Goal: Information Seeking & Learning: Check status

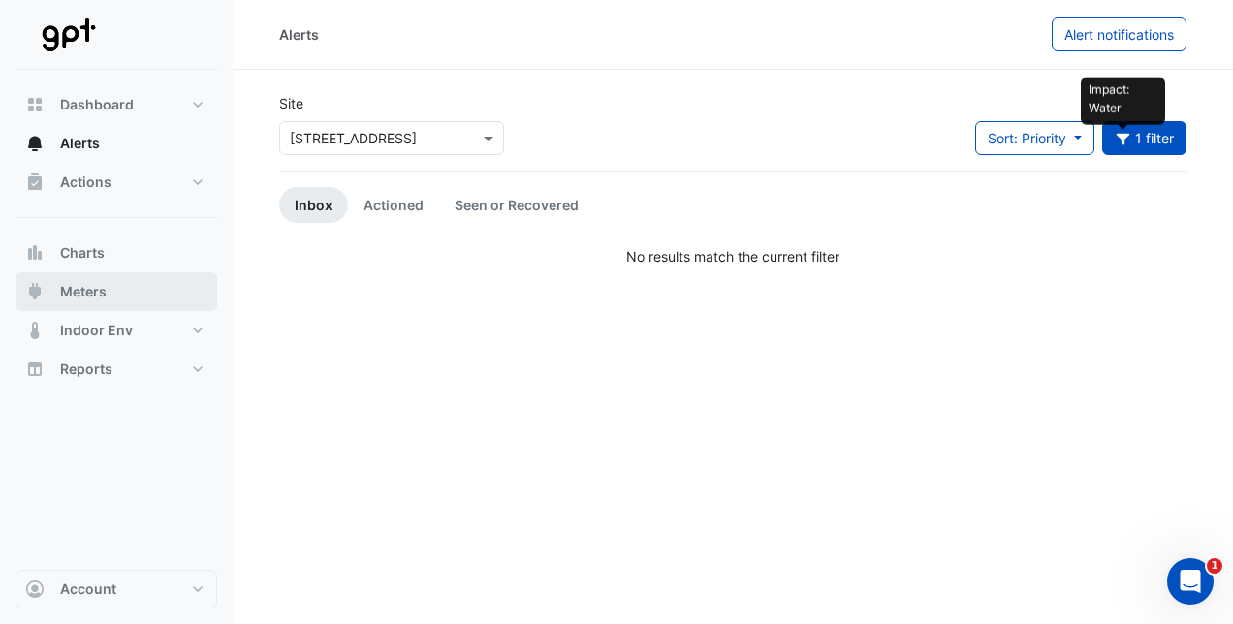
click at [75, 294] on span "Meters" at bounding box center [83, 291] width 47 height 19
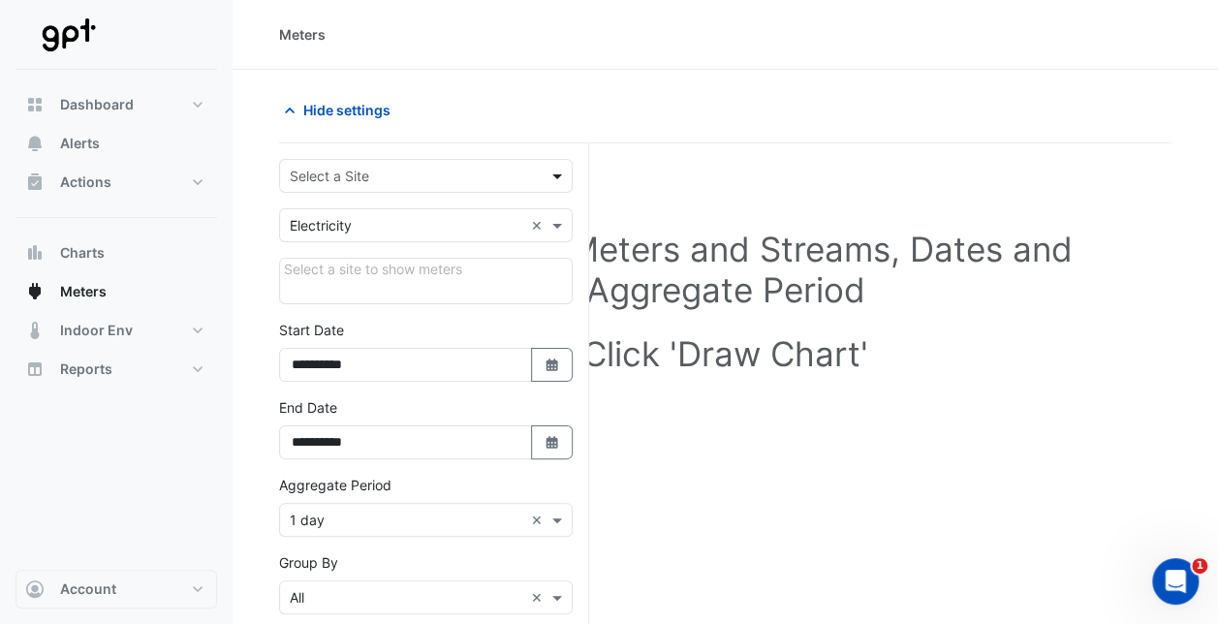
click at [554, 174] on span at bounding box center [560, 176] width 24 height 20
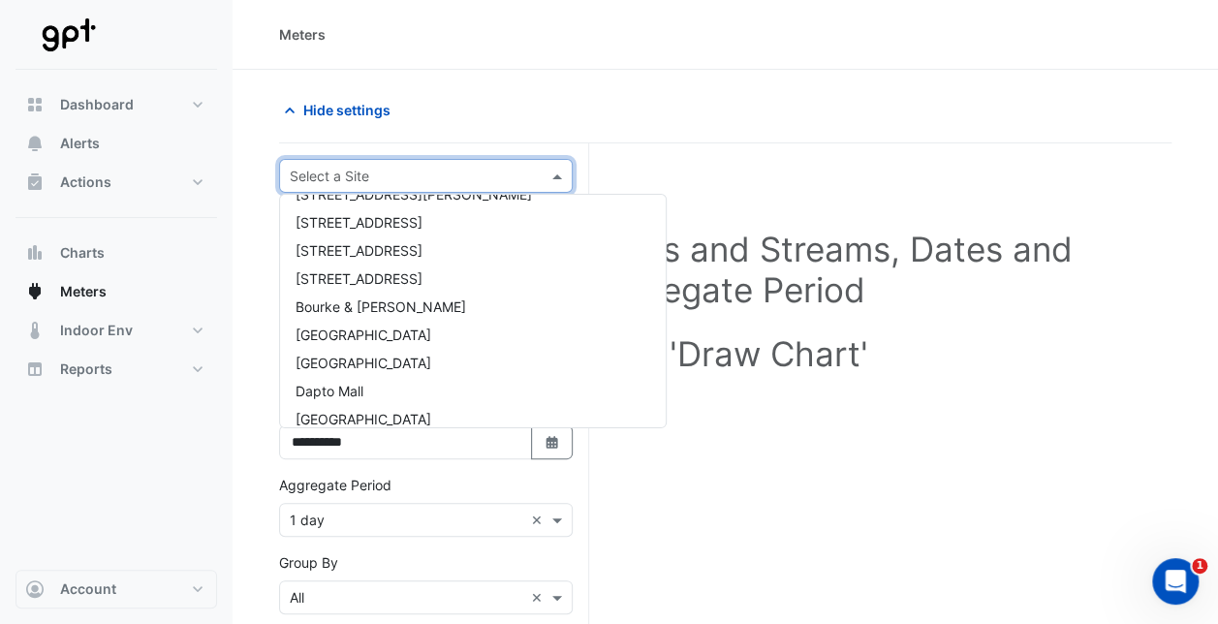
scroll to position [194, 0]
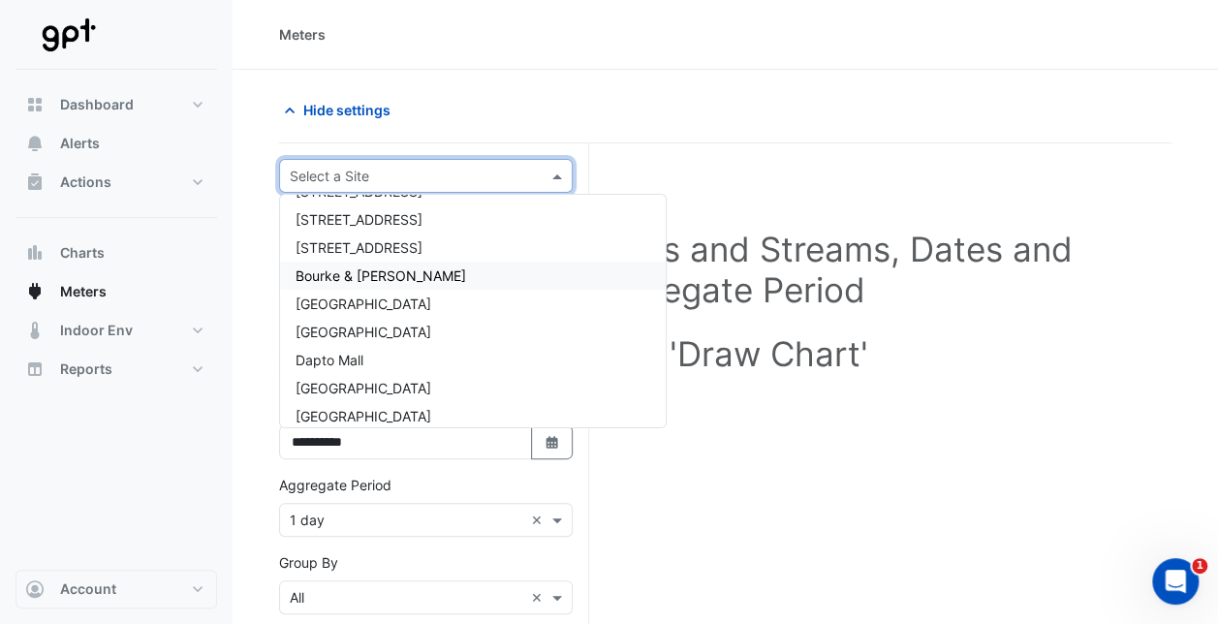
click at [376, 273] on span "Bourke & William" at bounding box center [381, 276] width 171 height 16
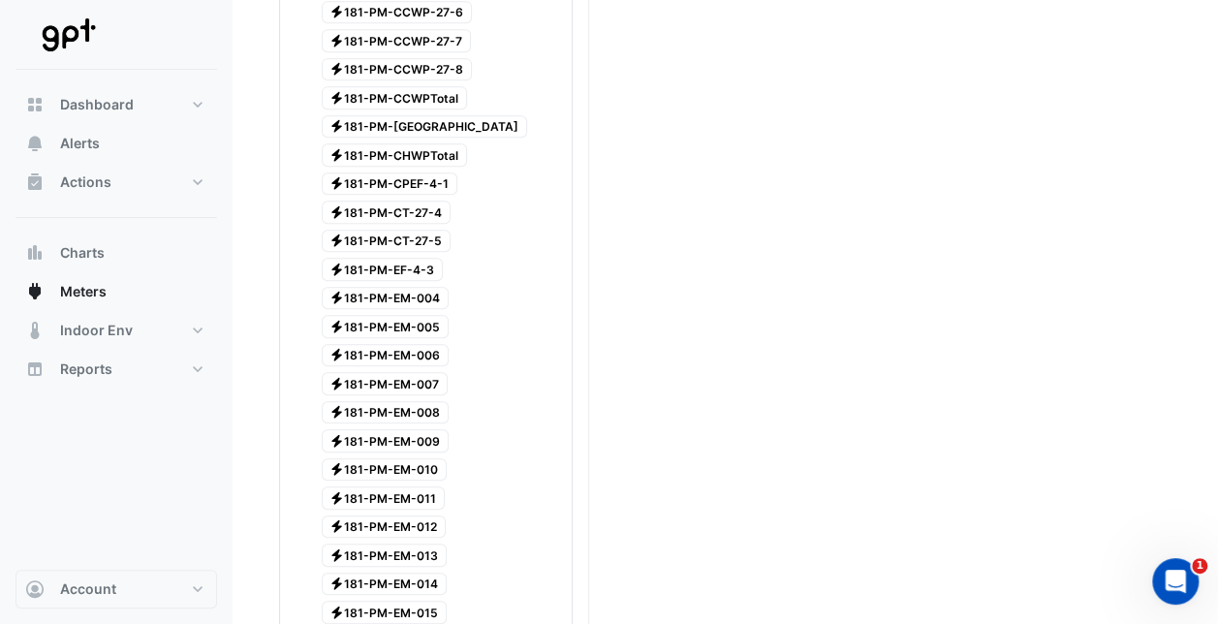
scroll to position [0, 0]
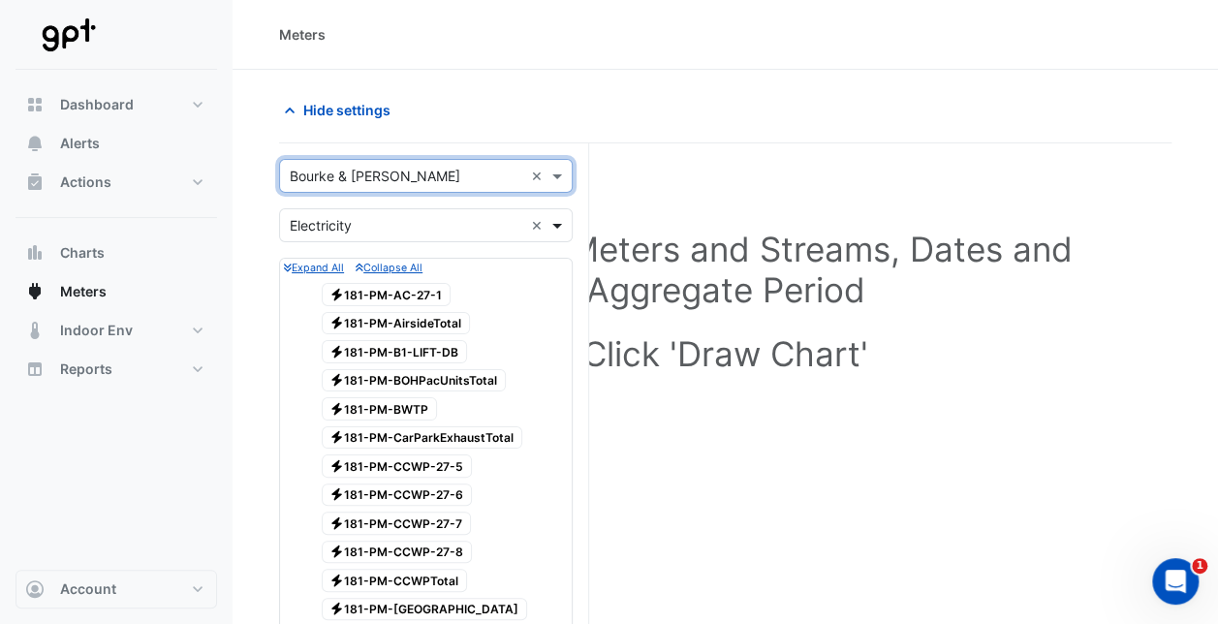
click at [554, 223] on span at bounding box center [560, 225] width 24 height 20
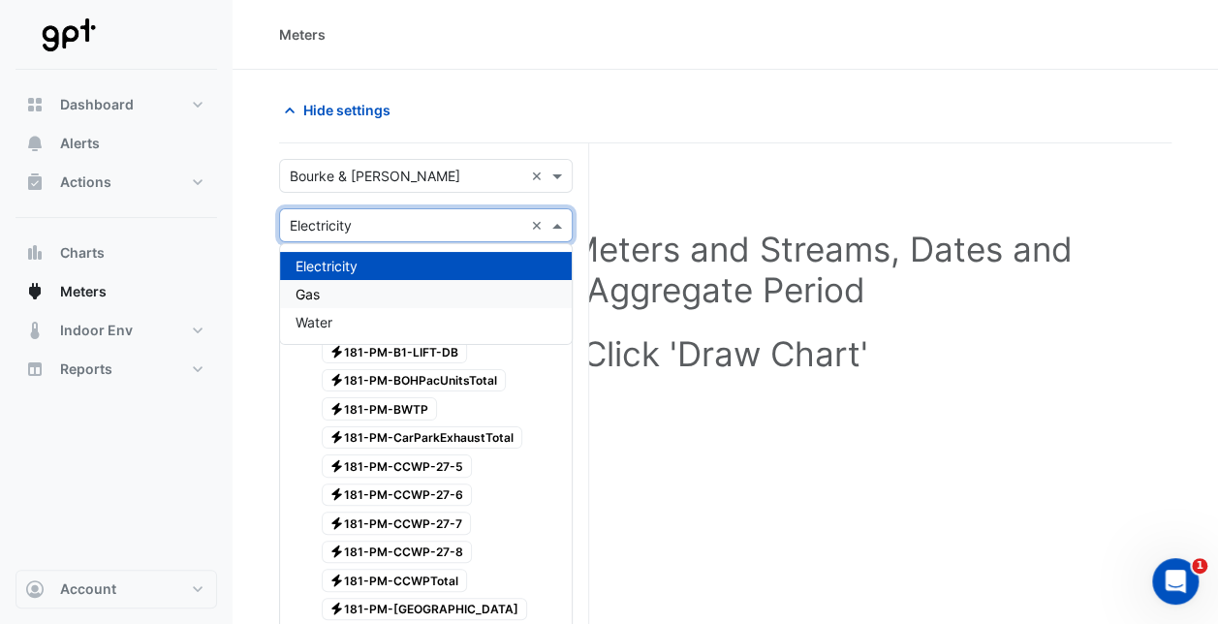
click at [356, 299] on div "Gas" at bounding box center [426, 294] width 292 height 28
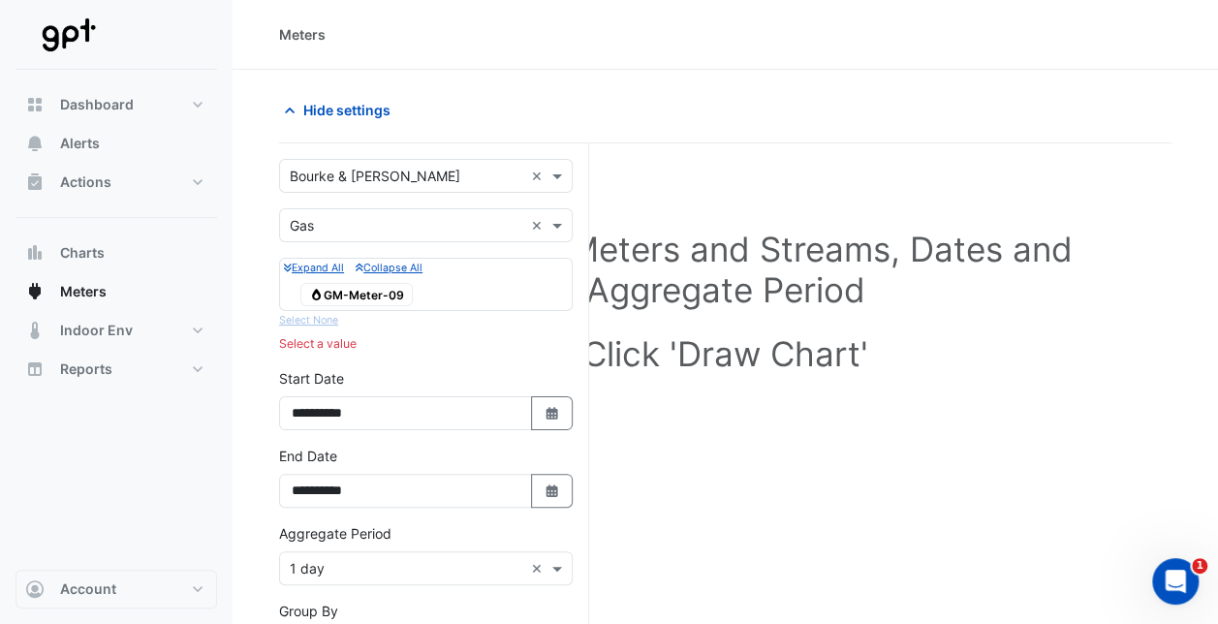
click at [308, 268] on small "Expand All" at bounding box center [314, 268] width 60 height 13
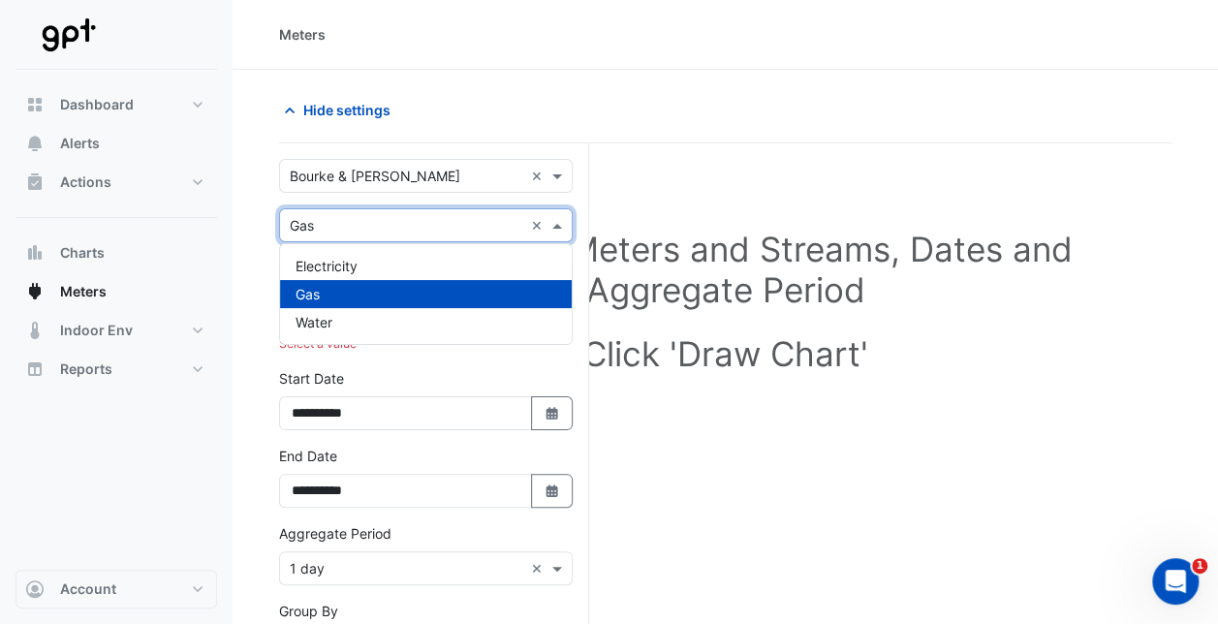
click at [556, 220] on span at bounding box center [560, 225] width 24 height 20
click at [383, 319] on div "Water" at bounding box center [426, 322] width 292 height 28
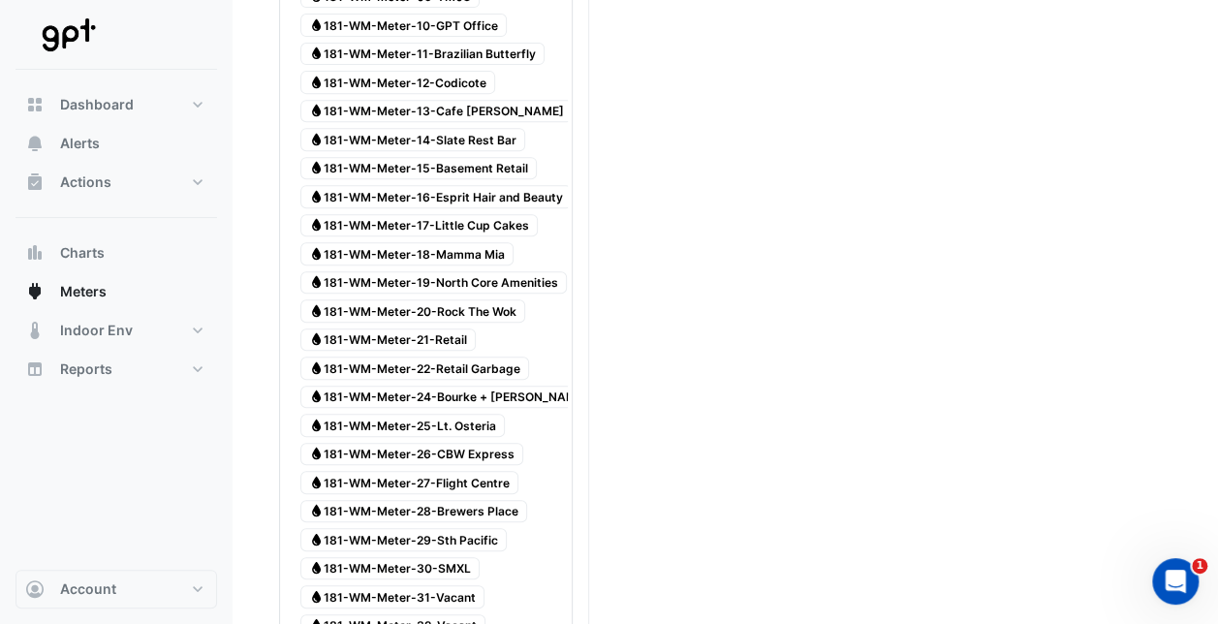
scroll to position [388, 0]
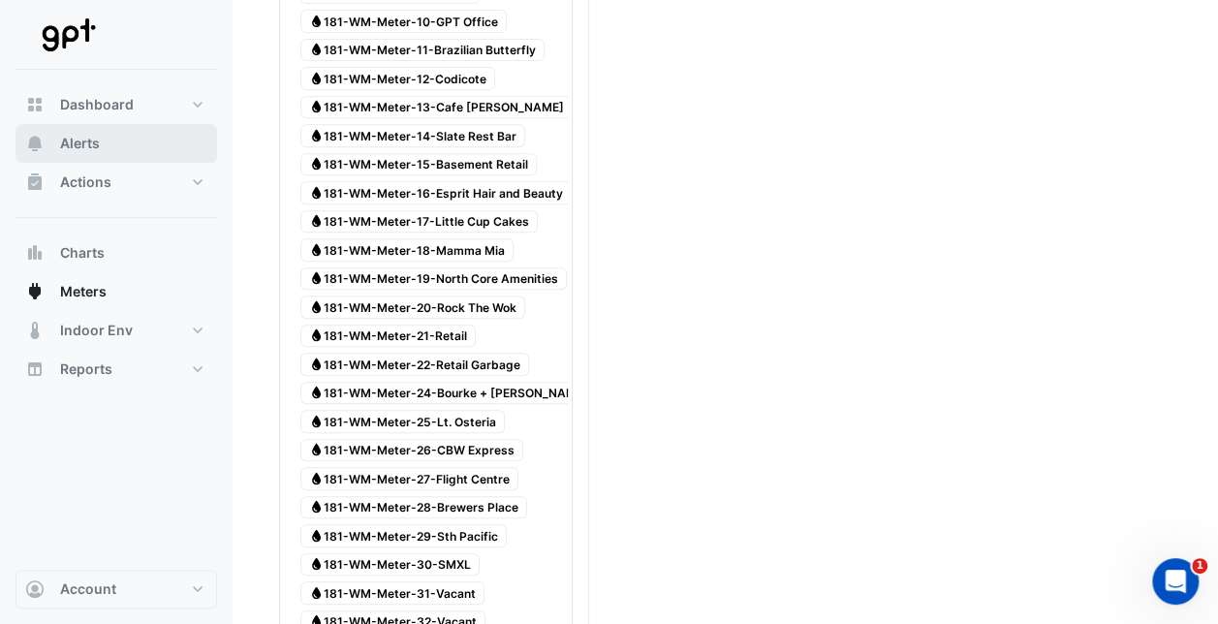
click at [87, 143] on span "Alerts" at bounding box center [80, 143] width 40 height 19
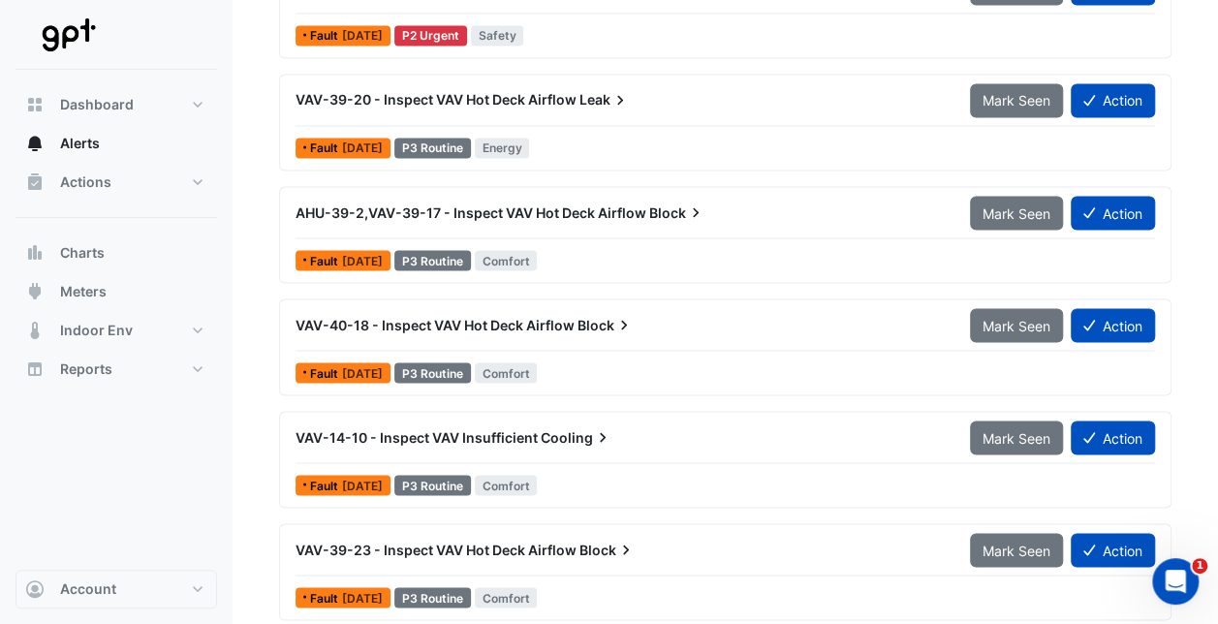
scroll to position [1648, 0]
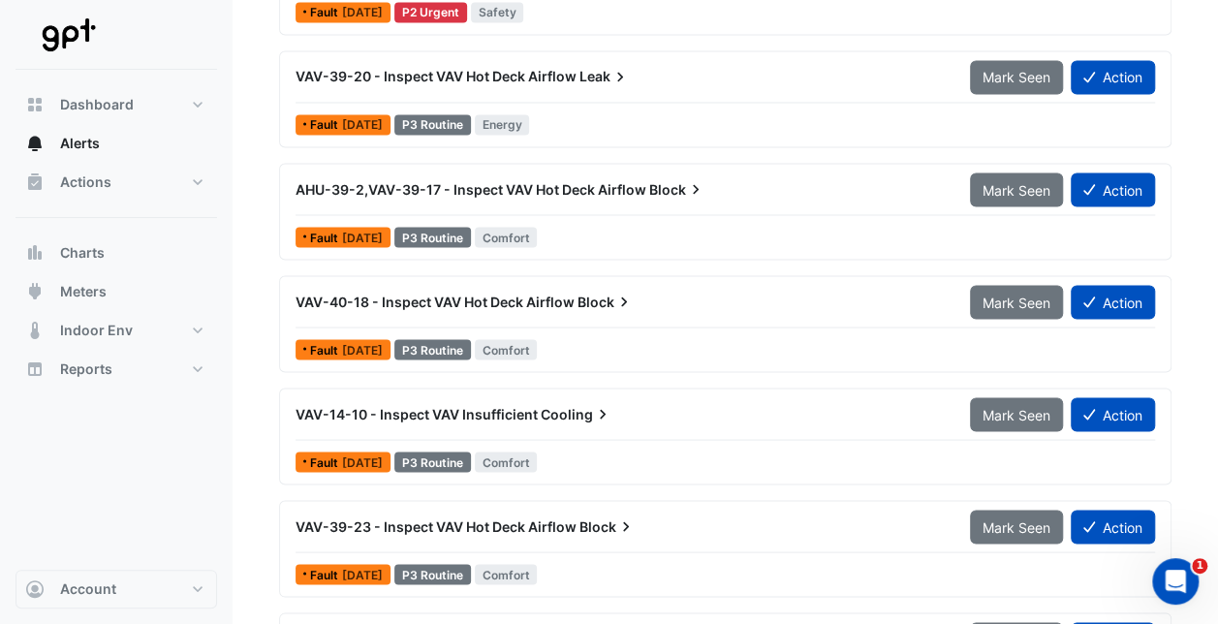
click at [394, 183] on span "AHU-39-2,VAV-39-17 - Inspect VAV Hot Deck Airflow" at bounding box center [471, 188] width 351 height 16
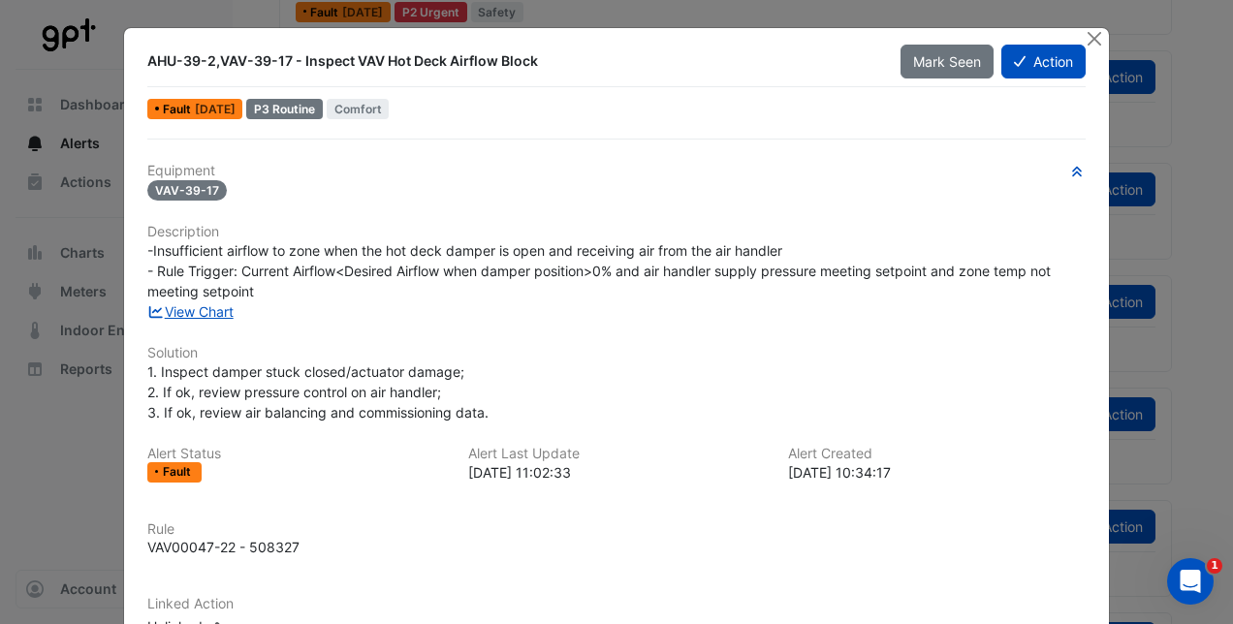
click at [858, 37] on div "AHU-39-2,VAV-39-17 - Inspect VAV Hot Deck Airflow Block Mark Seen Action Fault …" at bounding box center [616, 404] width 985 height 752
click at [858, 35] on button "Close" at bounding box center [1095, 38] width 20 height 20
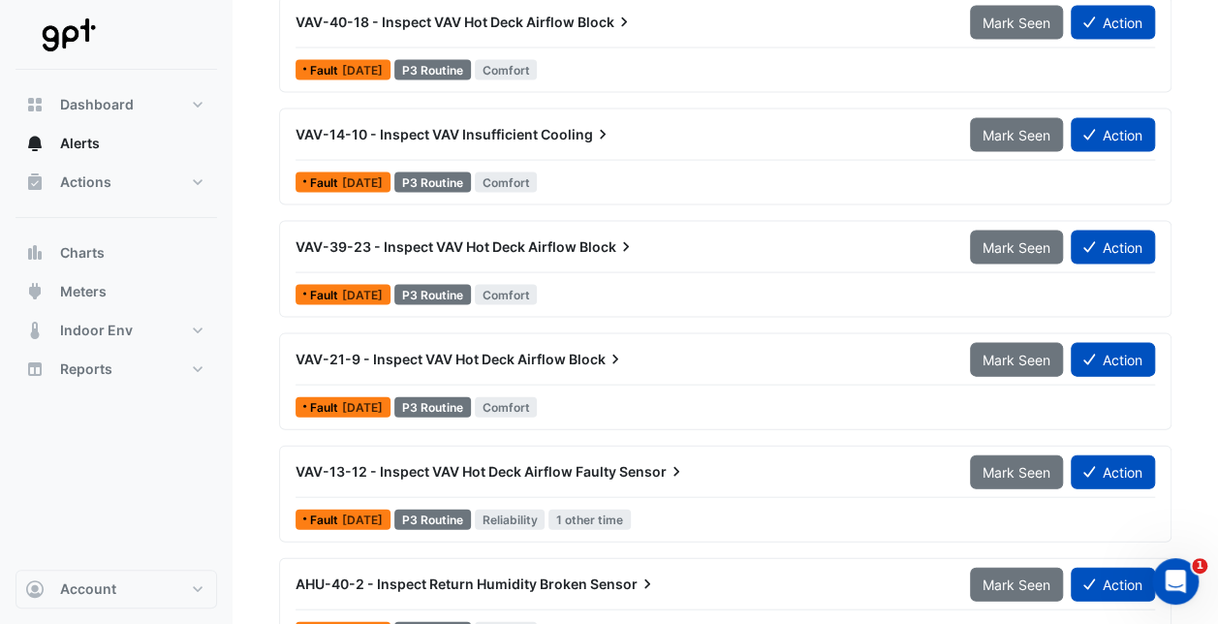
scroll to position [1939, 0]
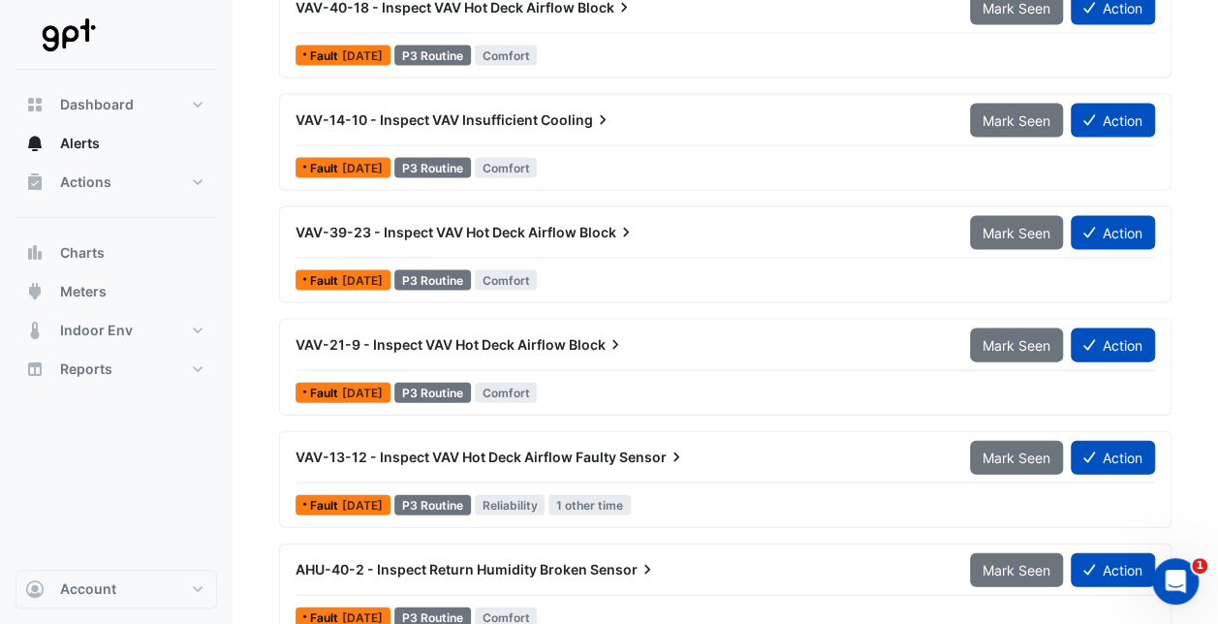
click at [318, 169] on span "Fault" at bounding box center [326, 169] width 32 height 12
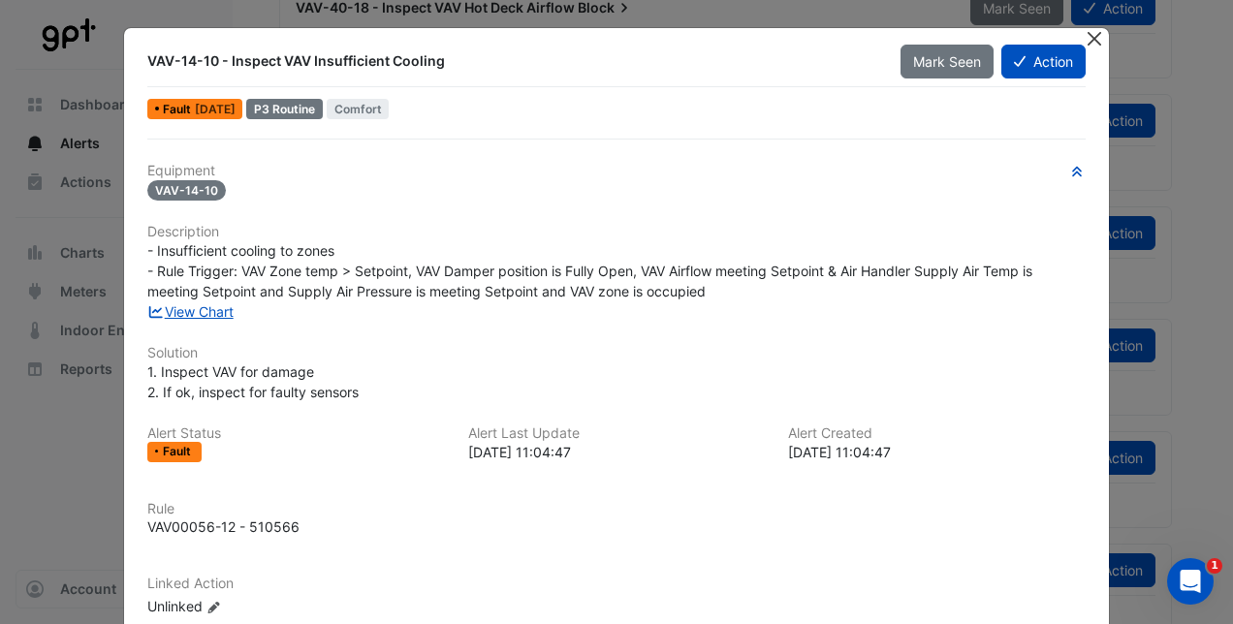
click at [858, 37] on button "Close" at bounding box center [1095, 38] width 20 height 20
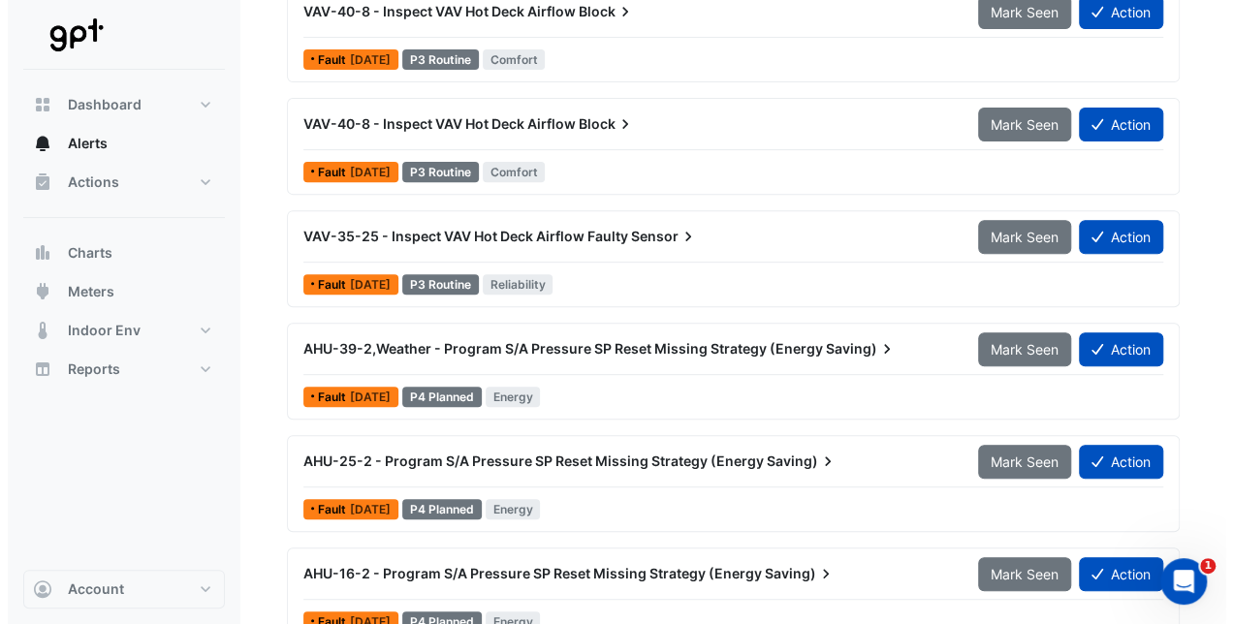
scroll to position [3968, 0]
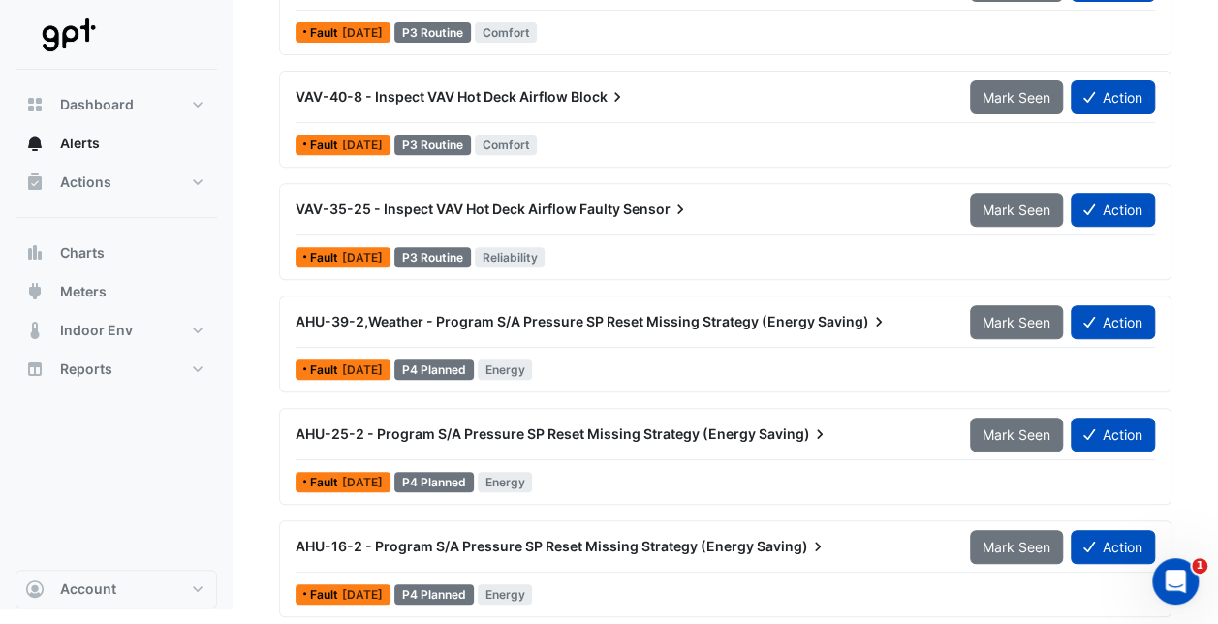
click at [387, 426] on span "AHU-25-2 - Program S/A Pressure SP Reset Missing Strategy (Energy" at bounding box center [526, 434] width 460 height 16
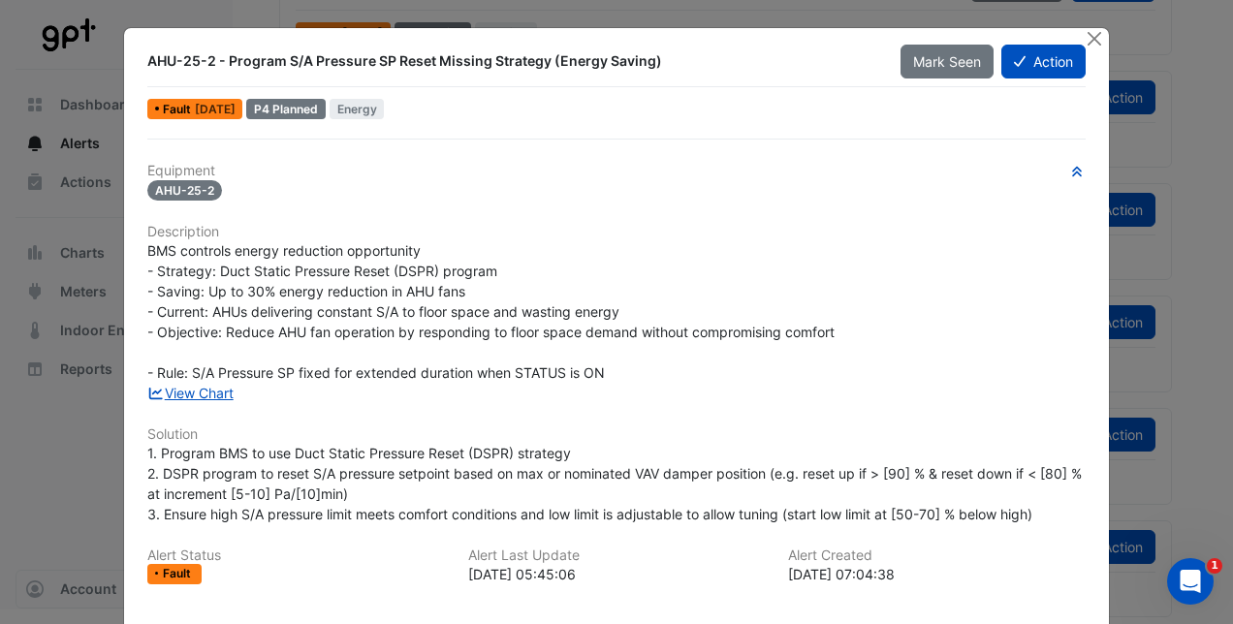
scroll to position [97, 0]
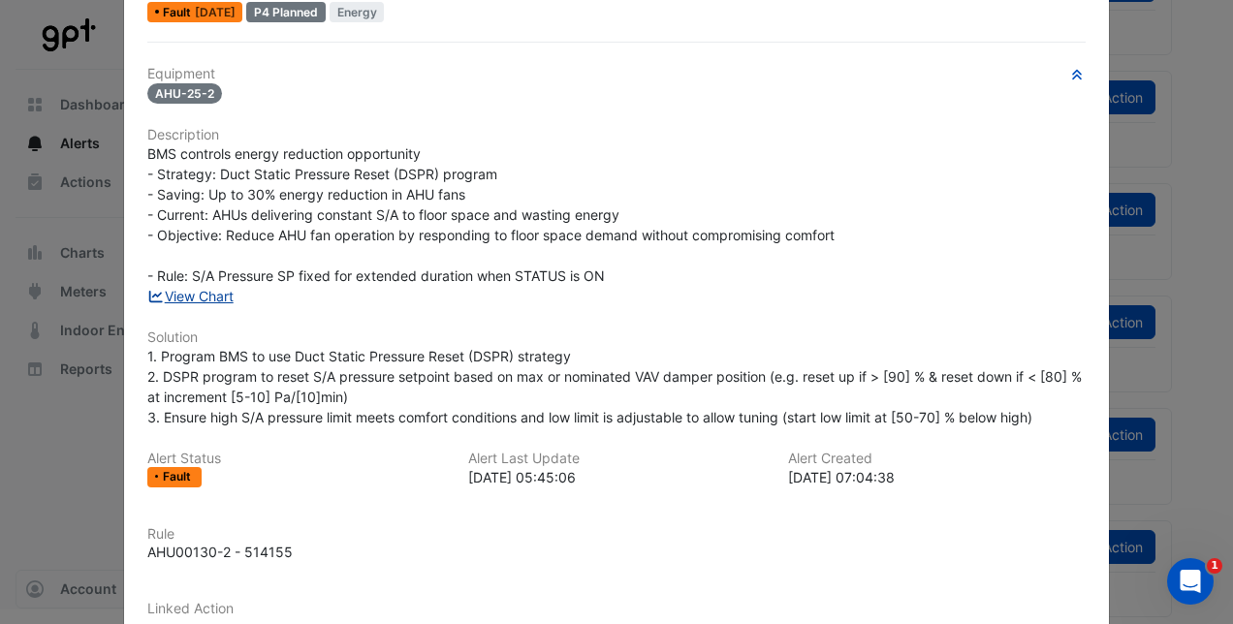
click at [200, 289] on link "View Chart" at bounding box center [190, 296] width 86 height 16
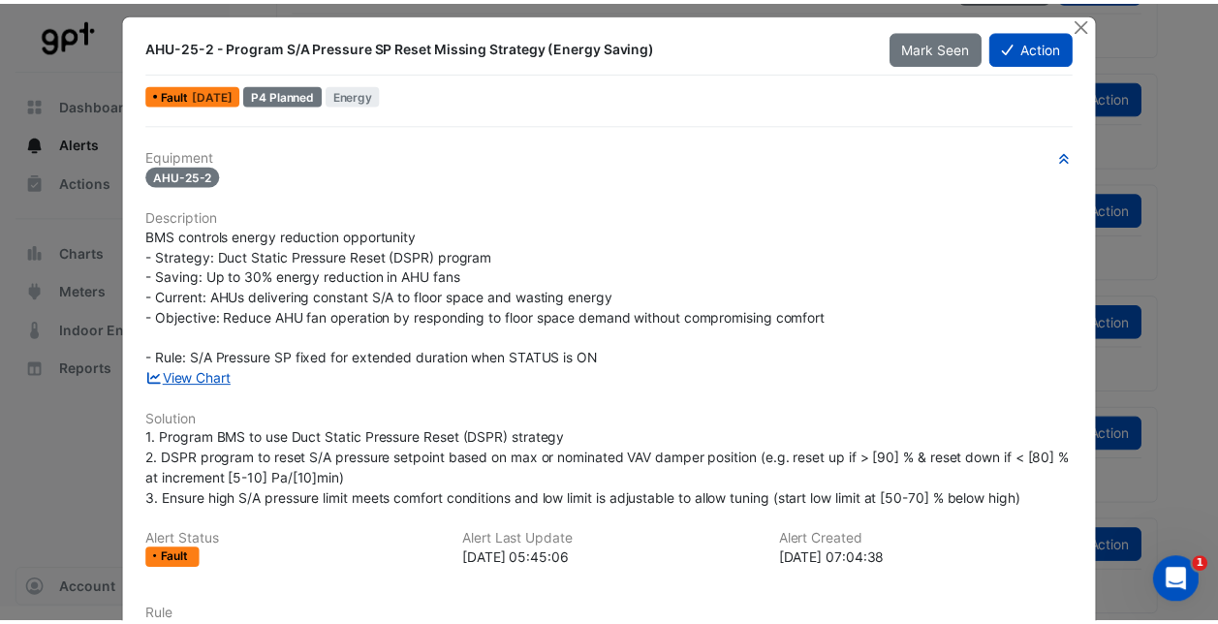
scroll to position [0, 0]
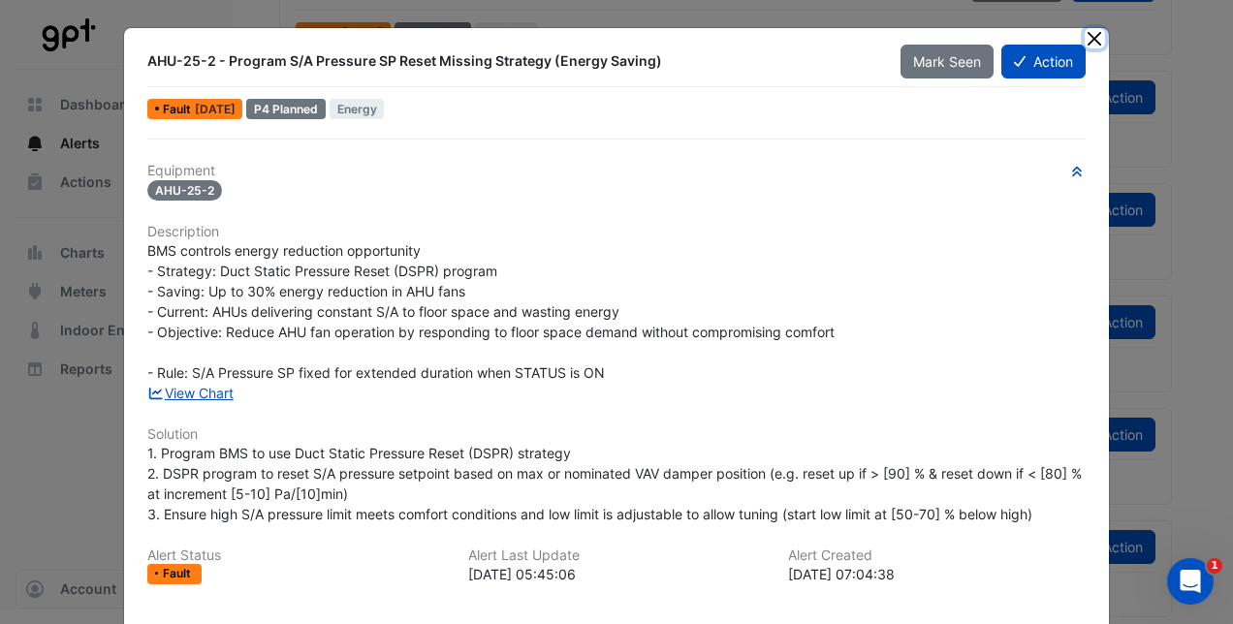
click at [858, 35] on button "Close" at bounding box center [1095, 38] width 20 height 20
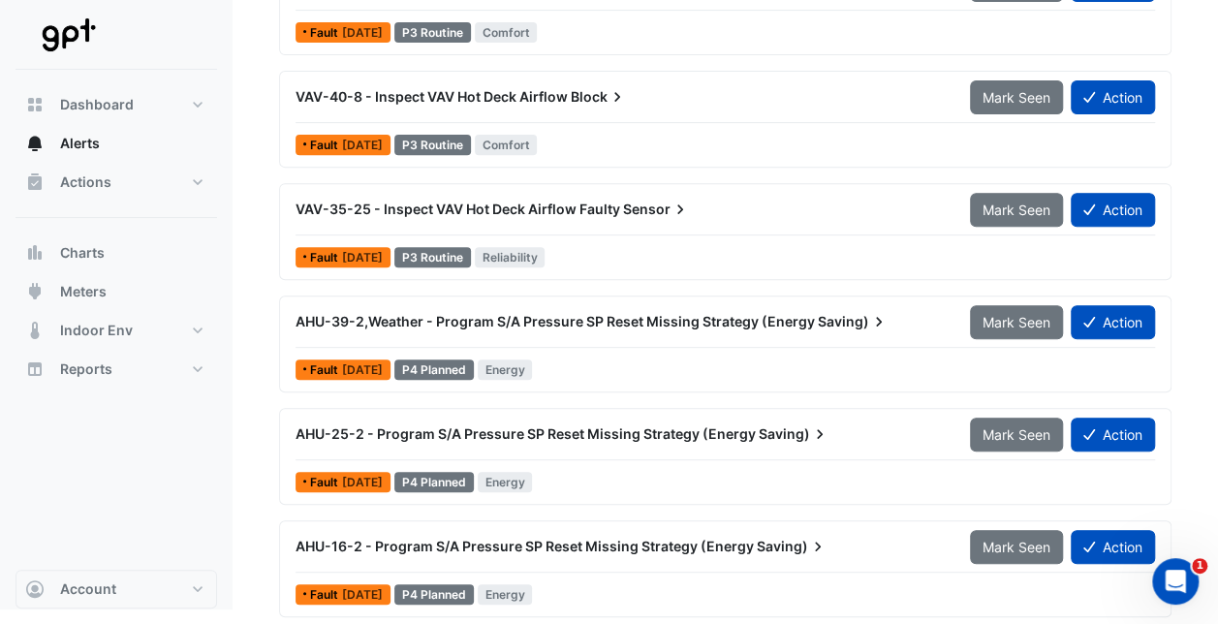
click at [377, 538] on span "AHU-16-2 - Program S/A Pressure SP Reset Missing Strategy (Energy" at bounding box center [525, 546] width 458 height 16
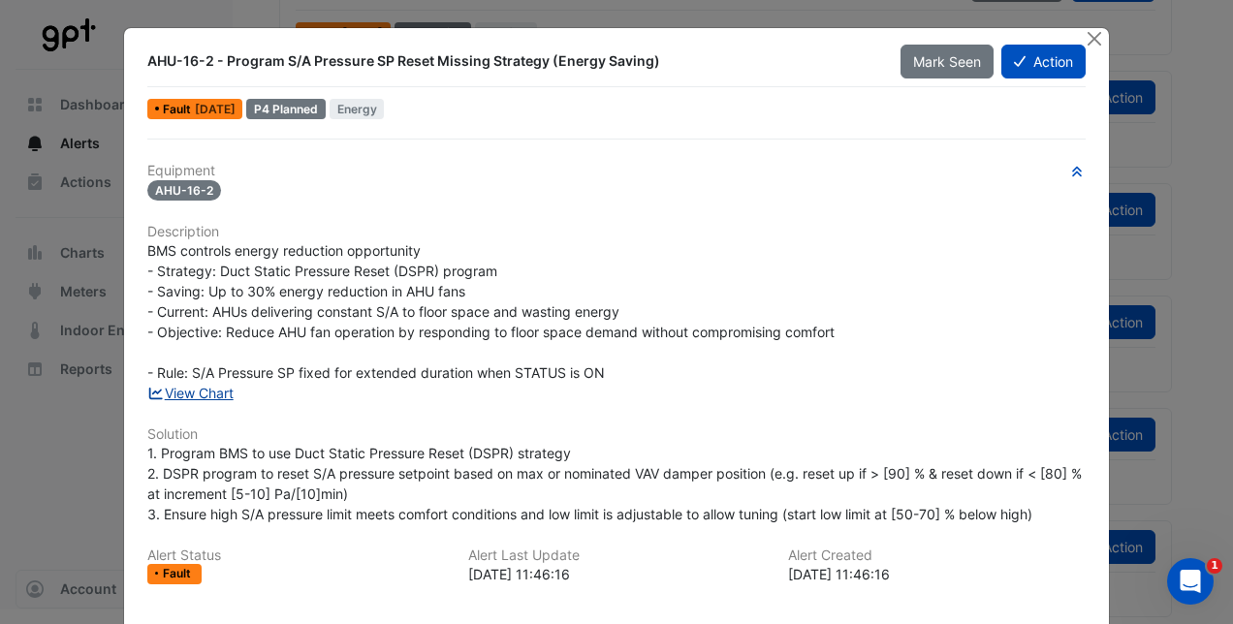
click at [205, 390] on link "View Chart" at bounding box center [190, 393] width 86 height 16
click at [858, 36] on button "Close" at bounding box center [1095, 38] width 20 height 20
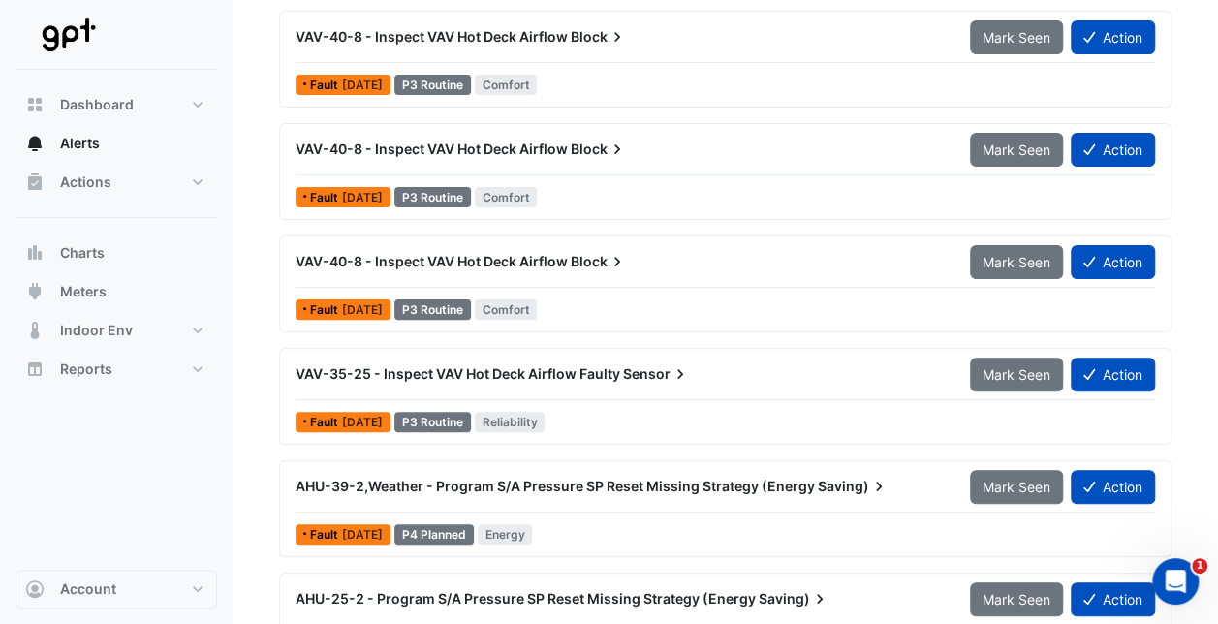
scroll to position [3774, 0]
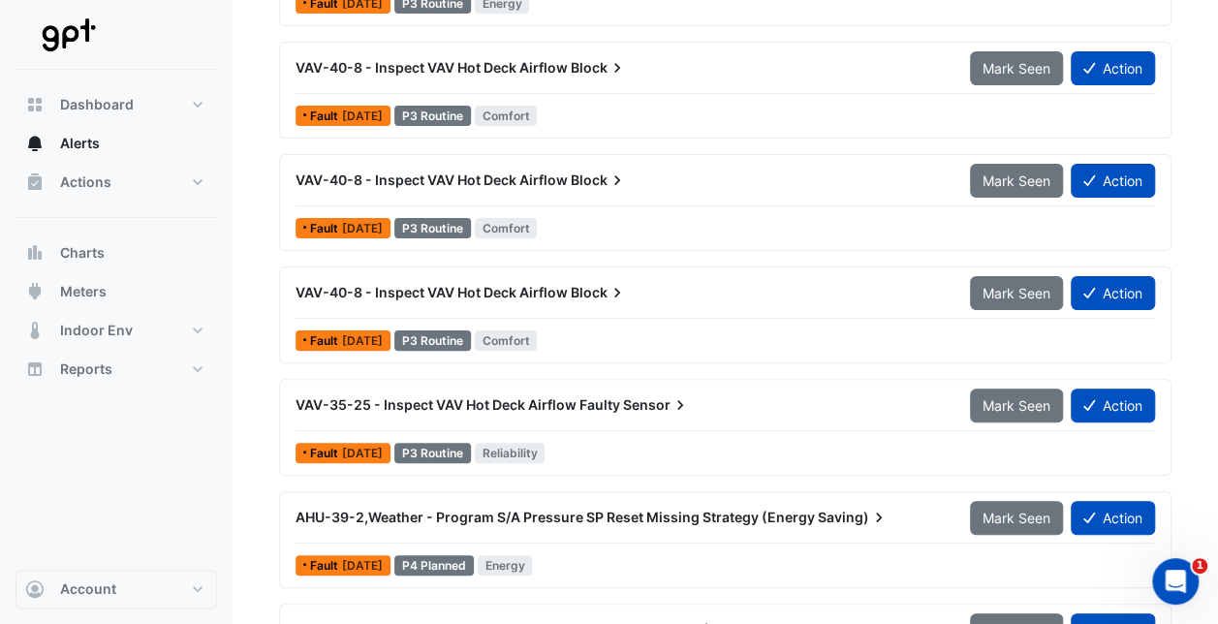
click at [483, 287] on span "VAV-40-8 - Inspect VAV Hot Deck Airflow" at bounding box center [432, 292] width 272 height 16
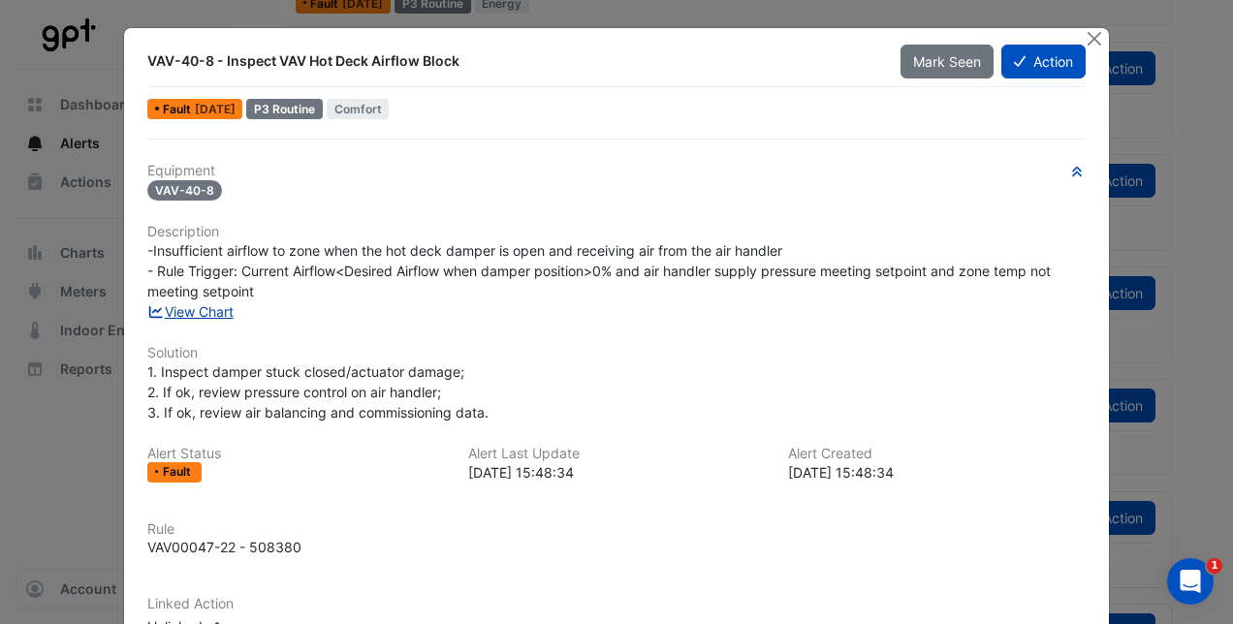
click at [224, 311] on link "View Chart" at bounding box center [190, 311] width 86 height 16
click at [858, 33] on button "Close" at bounding box center [1095, 38] width 20 height 20
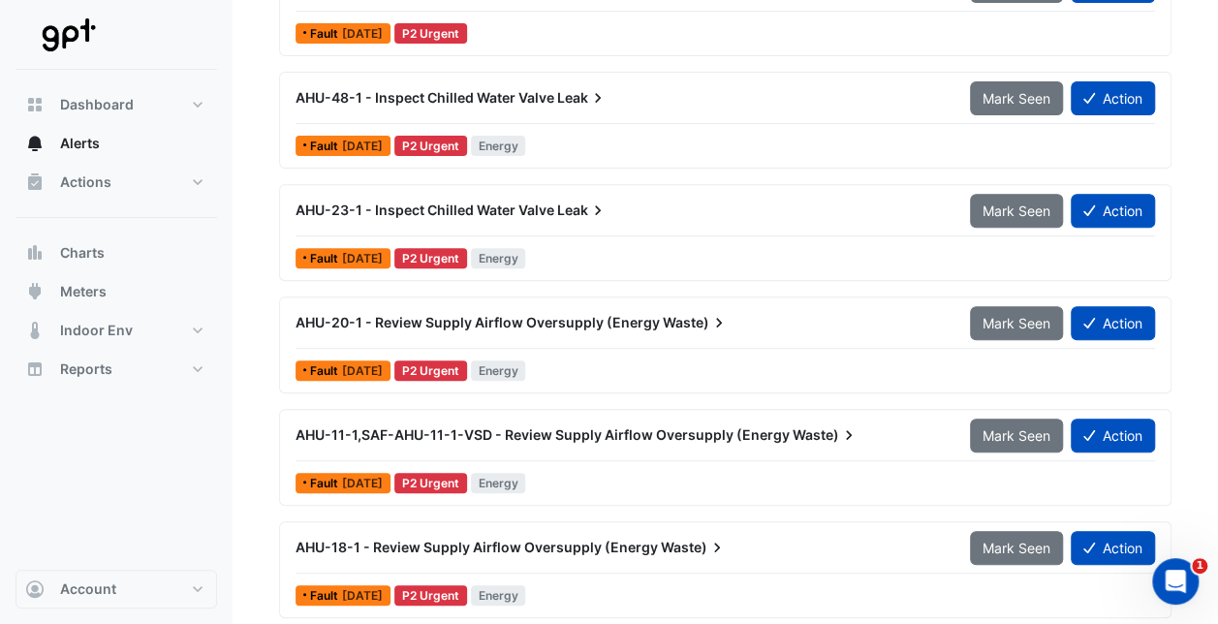
scroll to position [285, 0]
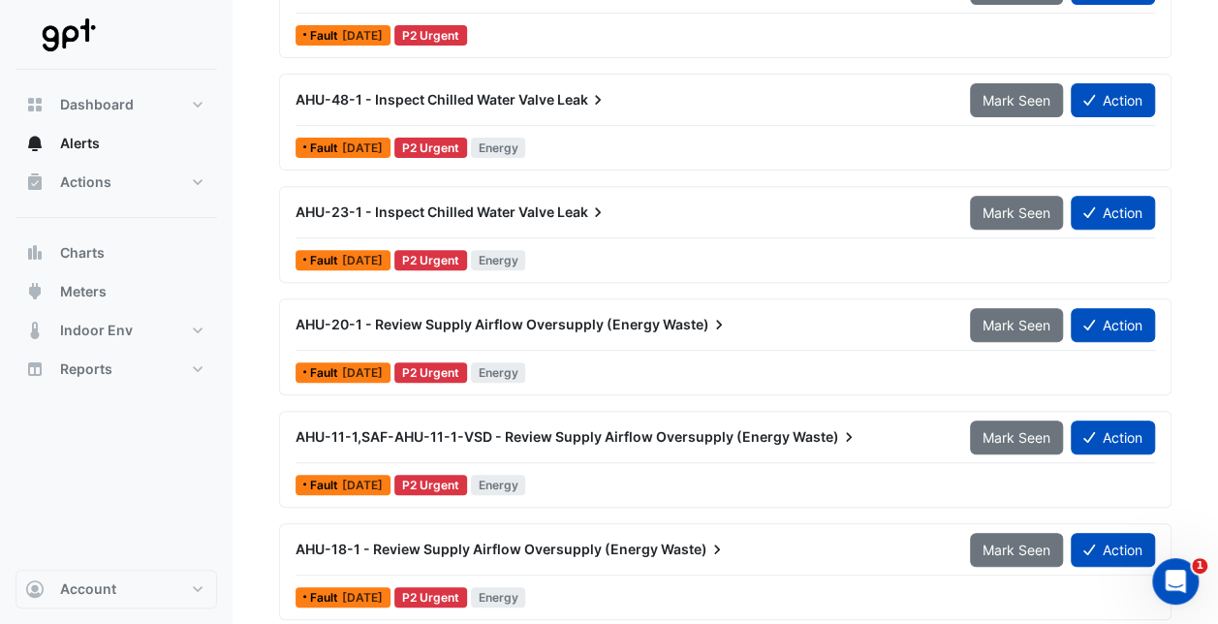
click at [496, 316] on span "AHU-20-1 - Review Supply Airflow Oversupply (Energy" at bounding box center [478, 324] width 364 height 16
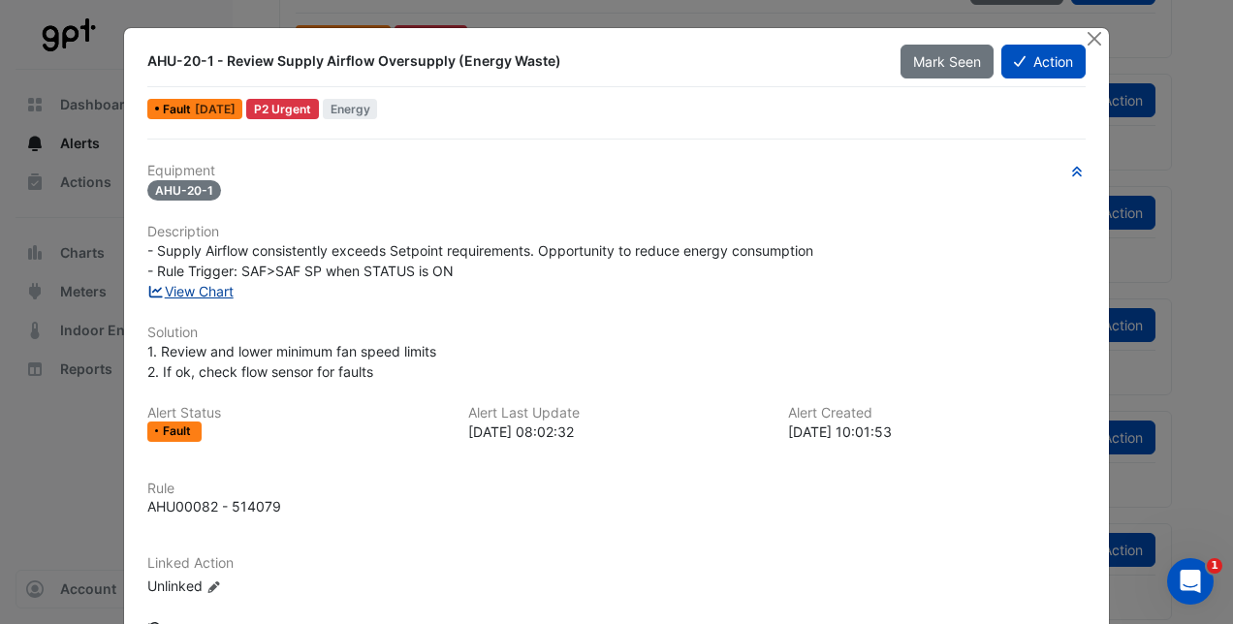
click at [214, 287] on link "View Chart" at bounding box center [190, 291] width 86 height 16
click at [858, 37] on button "Close" at bounding box center [1095, 38] width 20 height 20
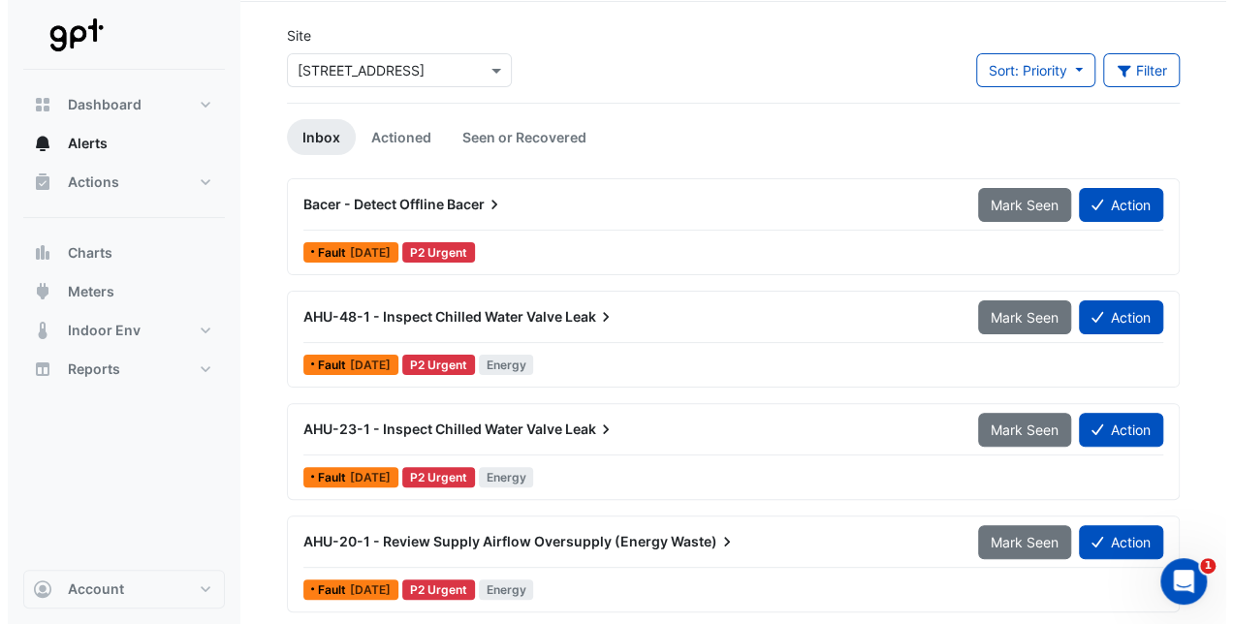
scroll to position [97, 0]
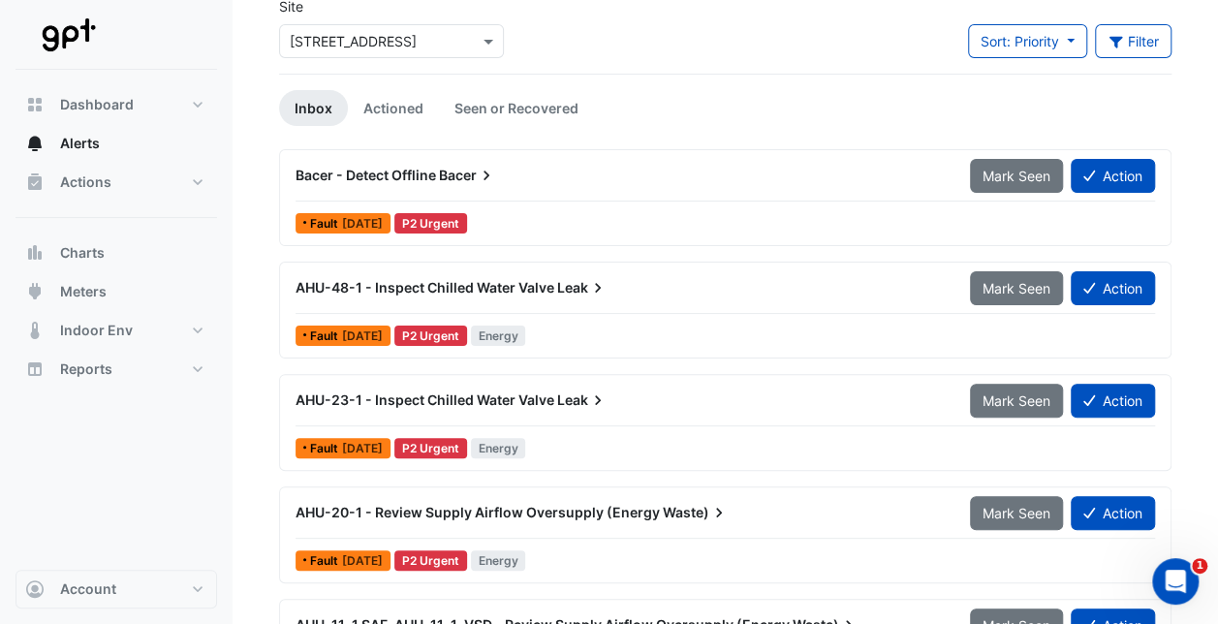
click at [382, 283] on span "AHU-48-1 - Inspect Chilled Water Valve" at bounding box center [425, 287] width 259 height 16
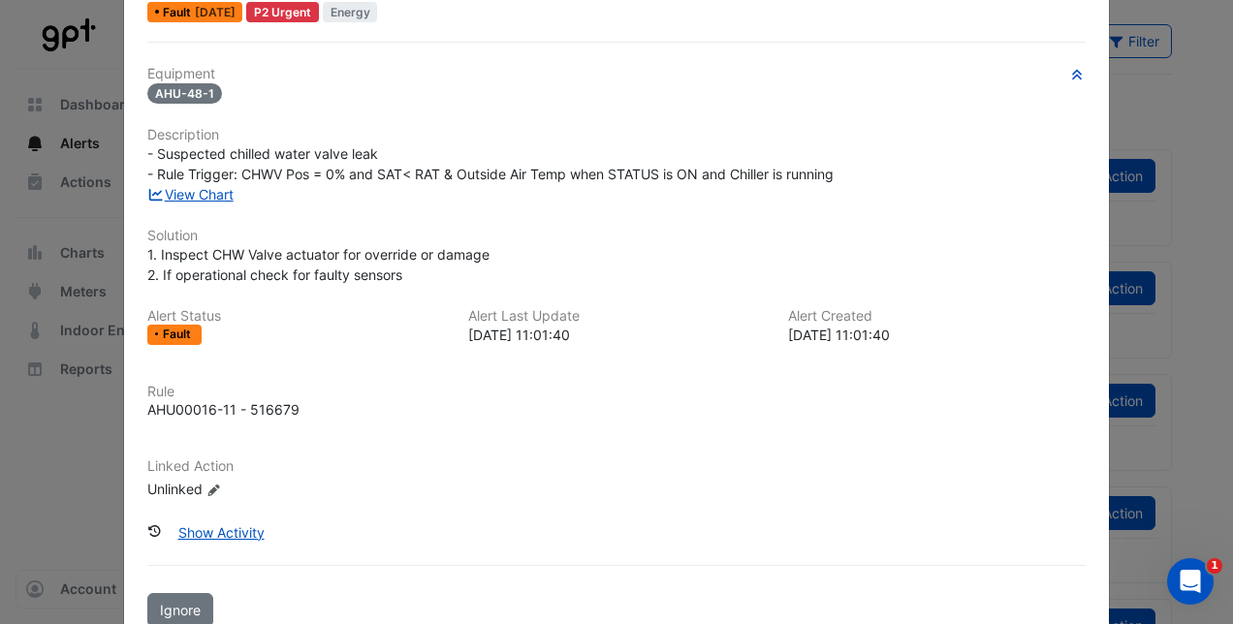
scroll to position [139, 0]
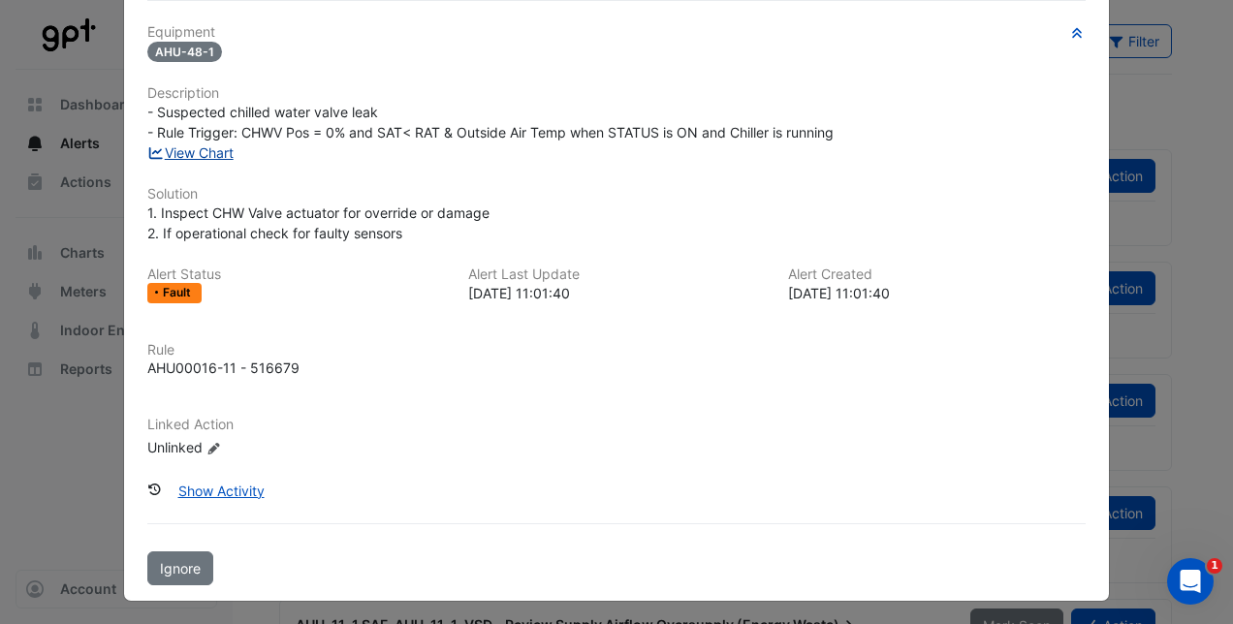
click at [210, 150] on link "View Chart" at bounding box center [190, 152] width 86 height 16
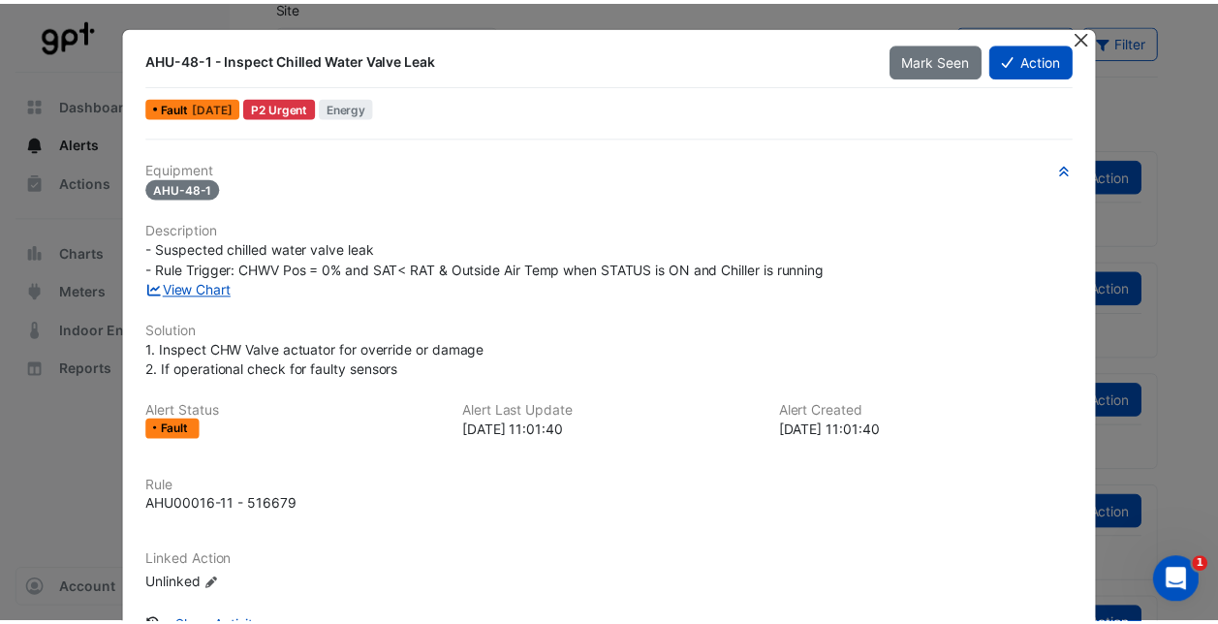
scroll to position [0, 0]
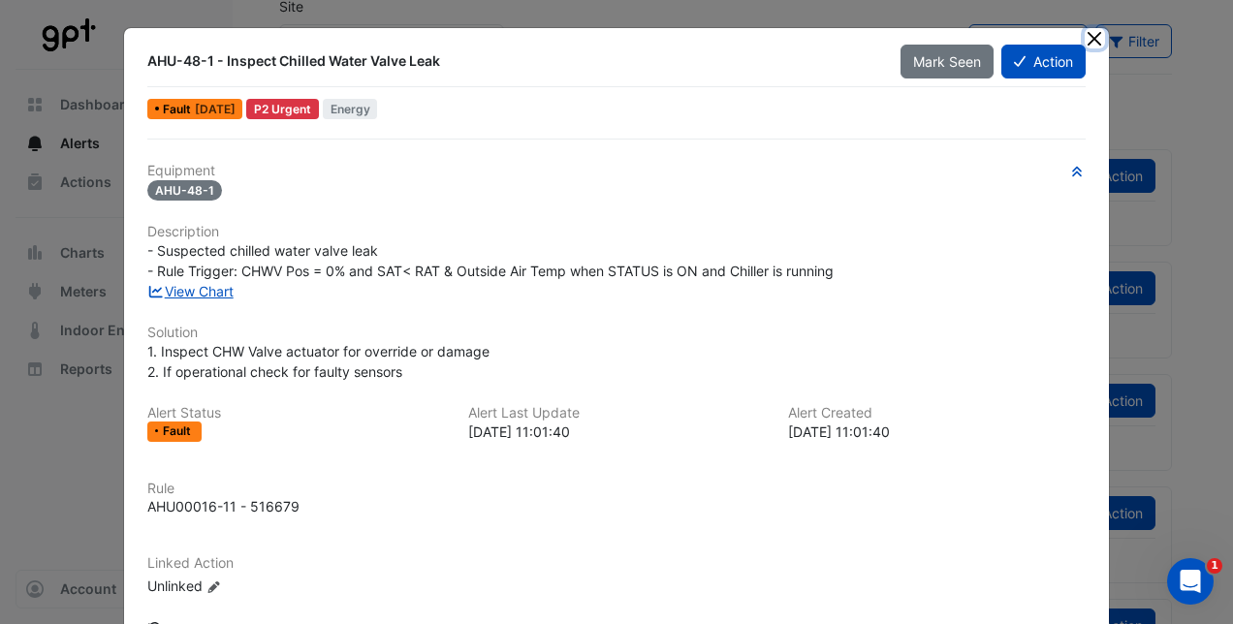
click at [858, 31] on button "Close" at bounding box center [1095, 38] width 20 height 20
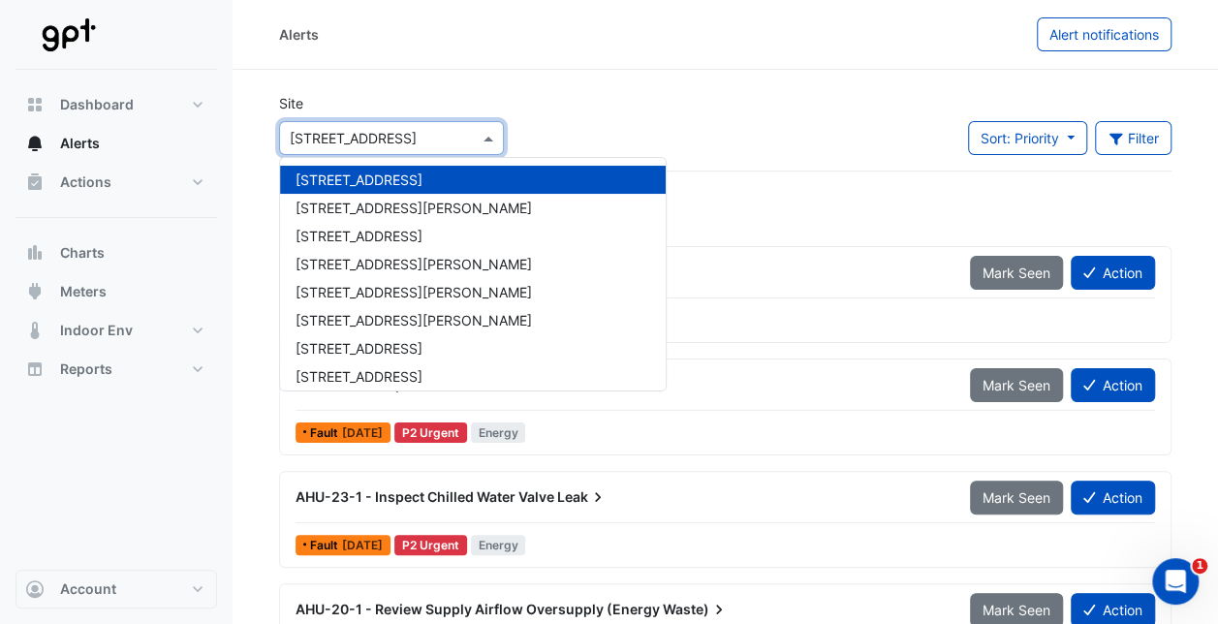
click at [491, 140] on span at bounding box center [491, 138] width 24 height 20
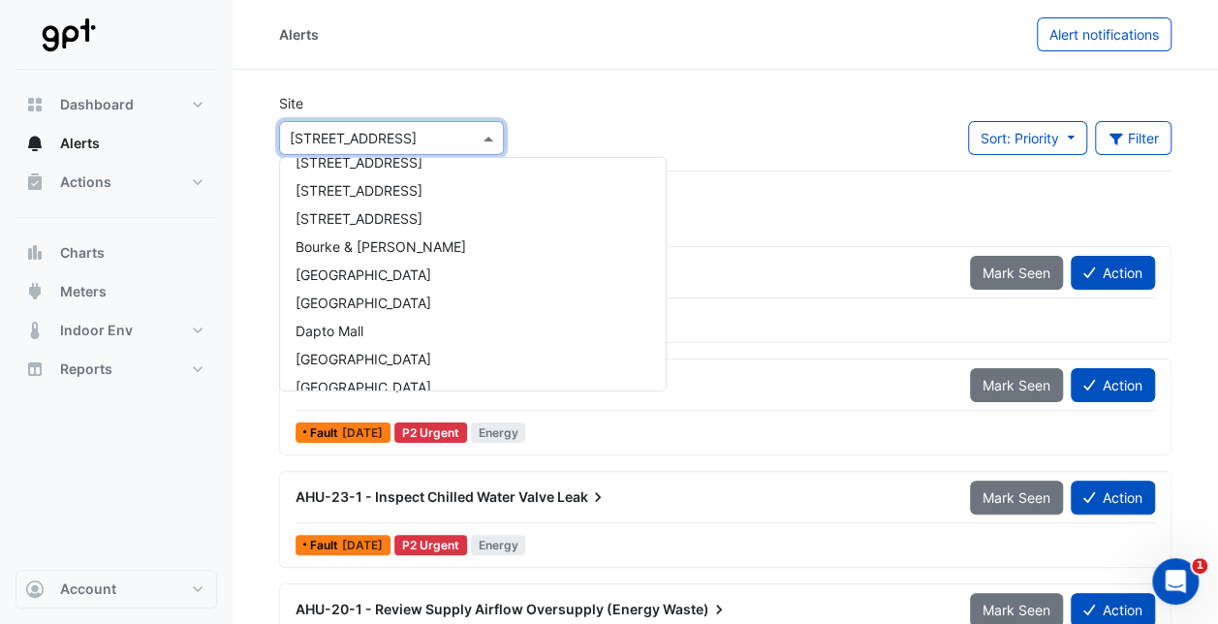
scroll to position [194, 0]
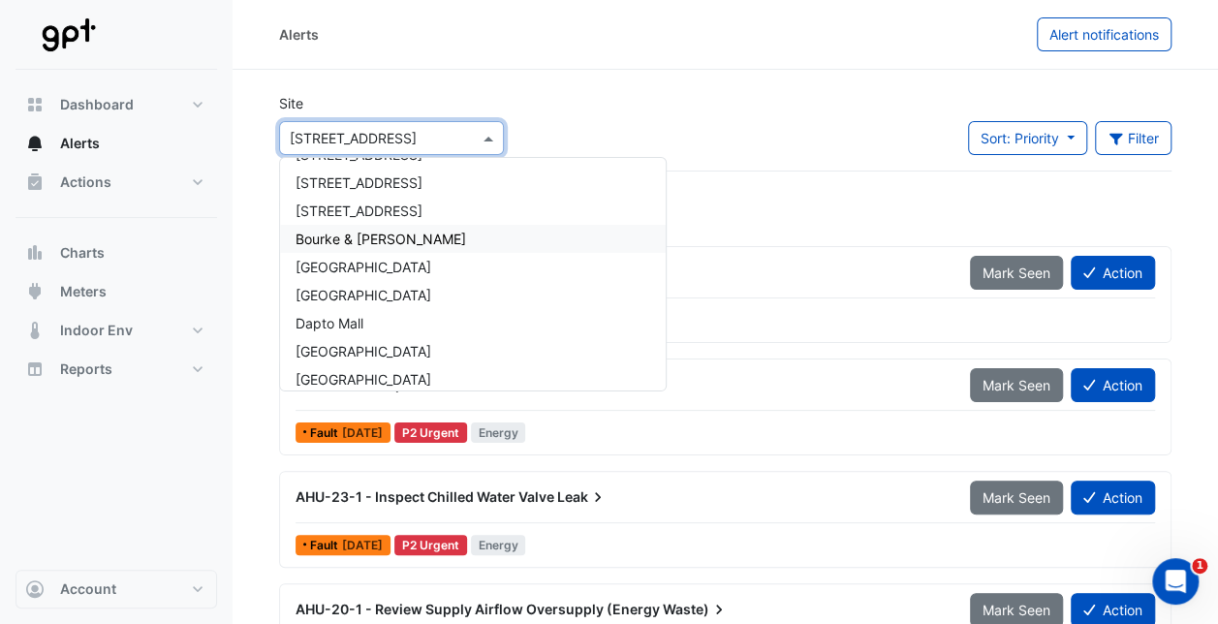
click at [411, 240] on div "Bourke & [PERSON_NAME]" at bounding box center [473, 239] width 386 height 28
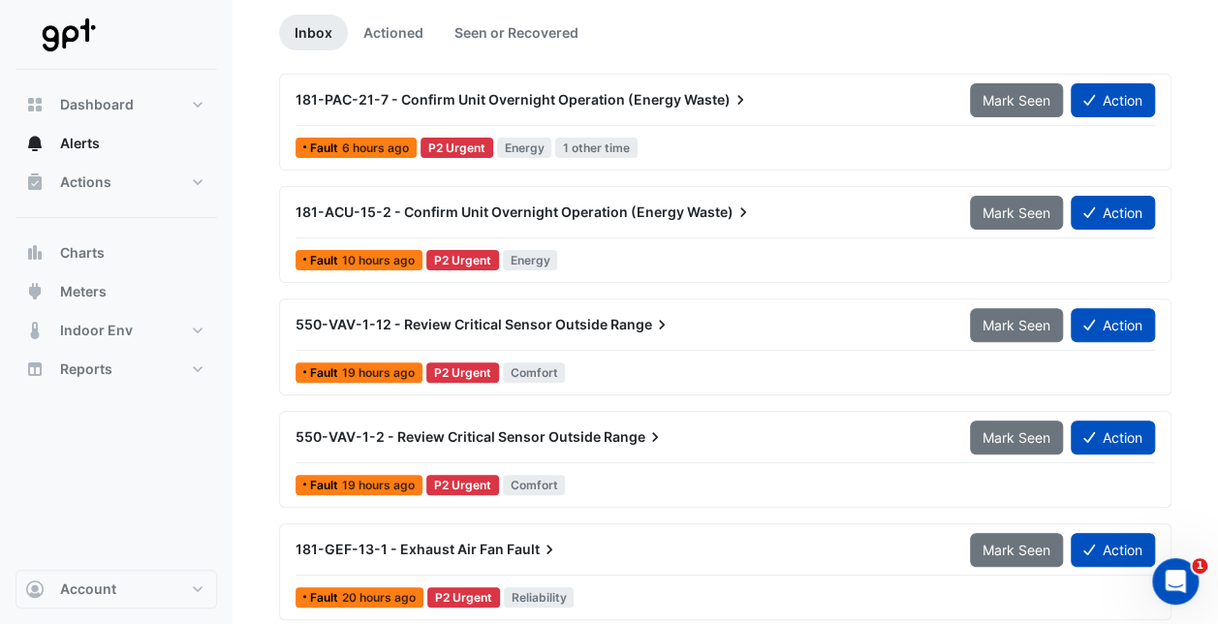
scroll to position [194, 0]
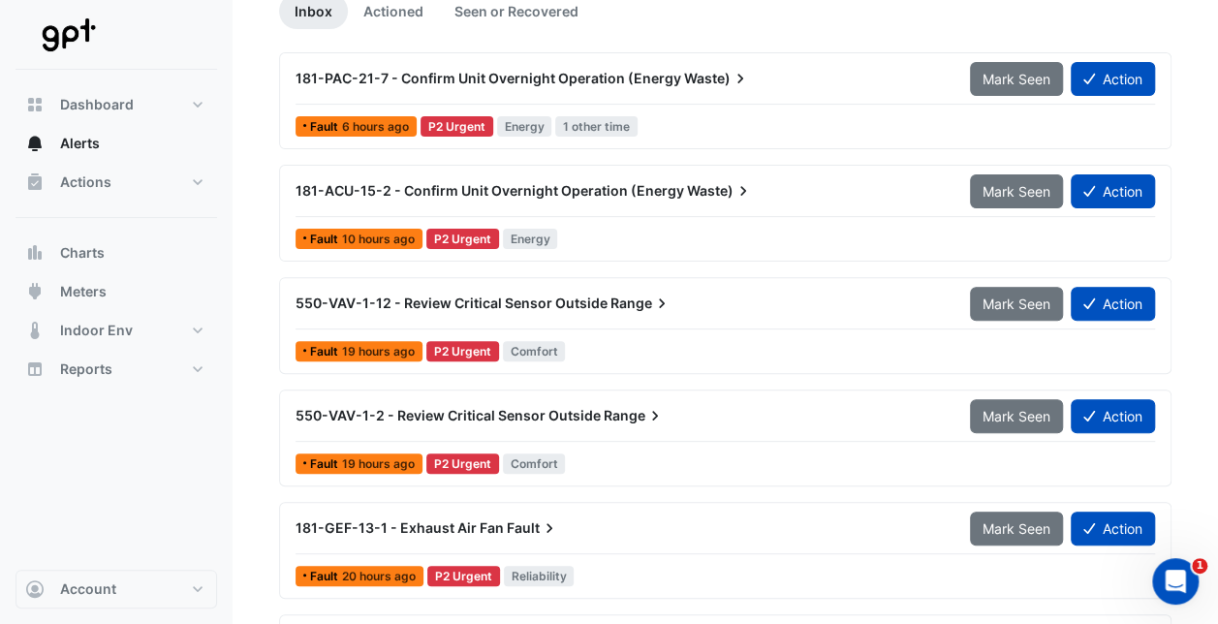
click at [487, 298] on span "550-VAV-1-12 - Review Critical Sensor Outside" at bounding box center [452, 303] width 312 height 16
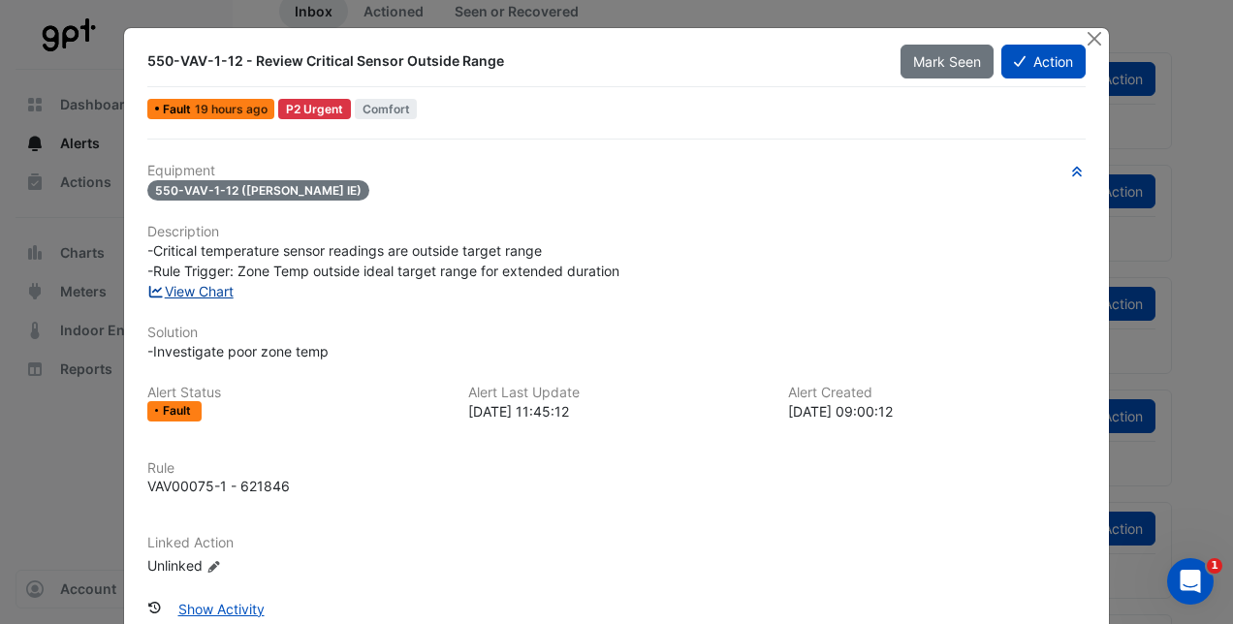
click at [200, 283] on link "View Chart" at bounding box center [190, 291] width 86 height 16
click at [858, 31] on button "Close" at bounding box center [1095, 38] width 20 height 20
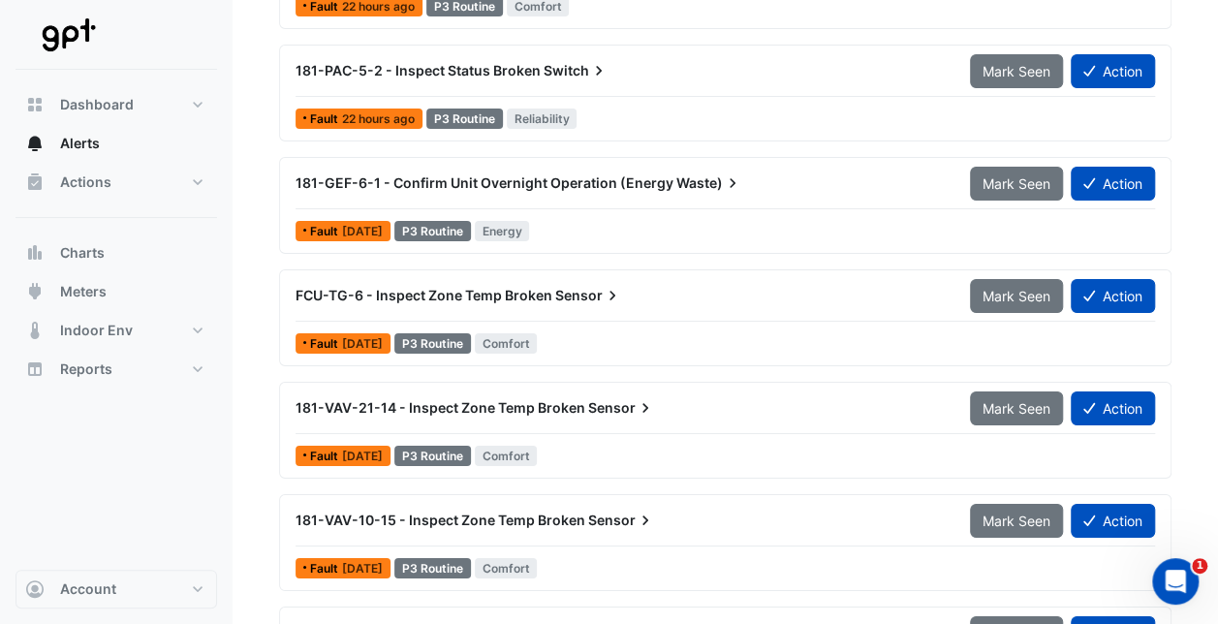
scroll to position [3406, 0]
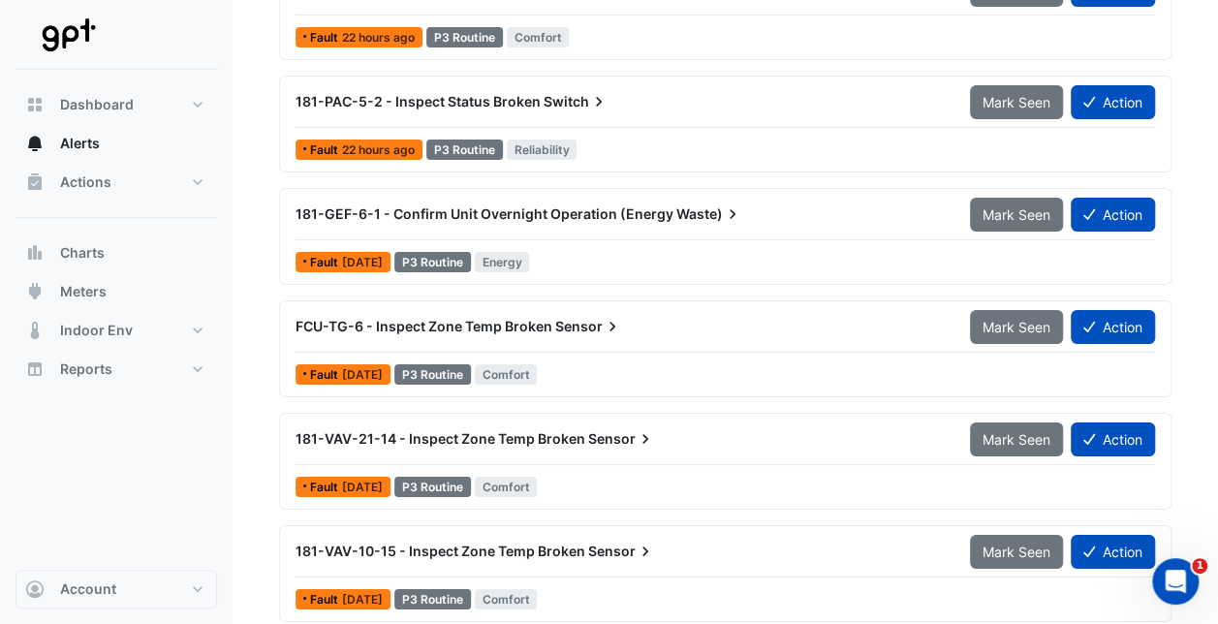
click at [548, 209] on span "181-GEF-6-1 - Confirm Unit Overnight Operation (Energy" at bounding box center [485, 213] width 378 height 16
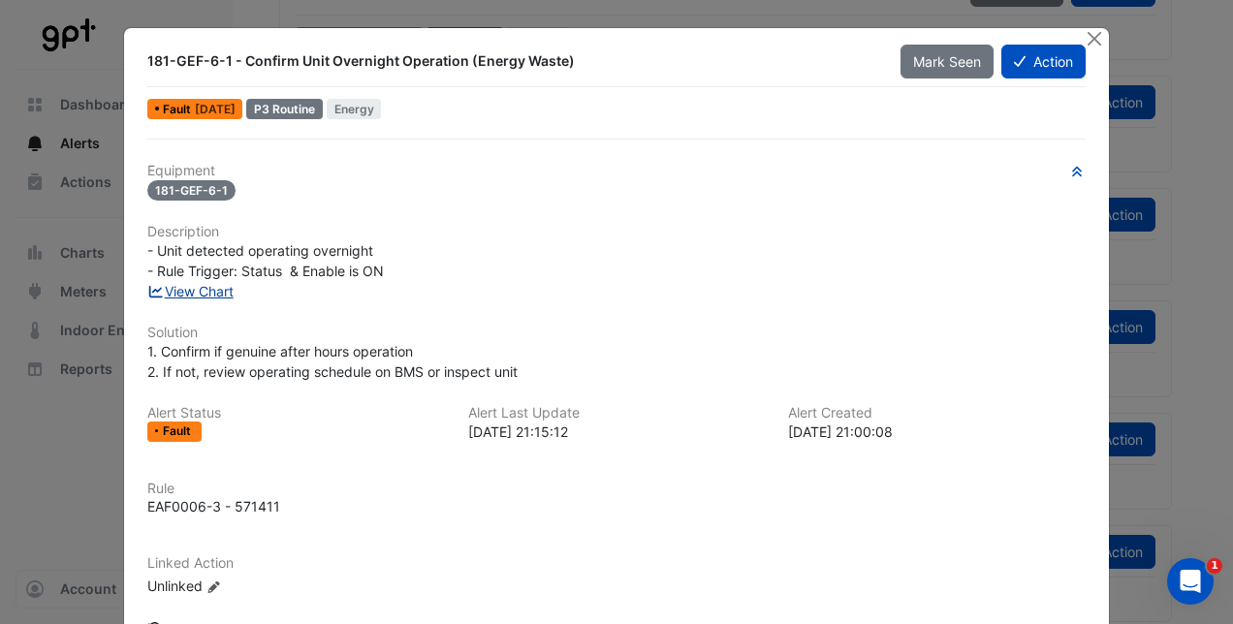
click at [196, 287] on link "View Chart" at bounding box center [190, 291] width 86 height 16
click at [858, 41] on button "Close" at bounding box center [1095, 38] width 20 height 20
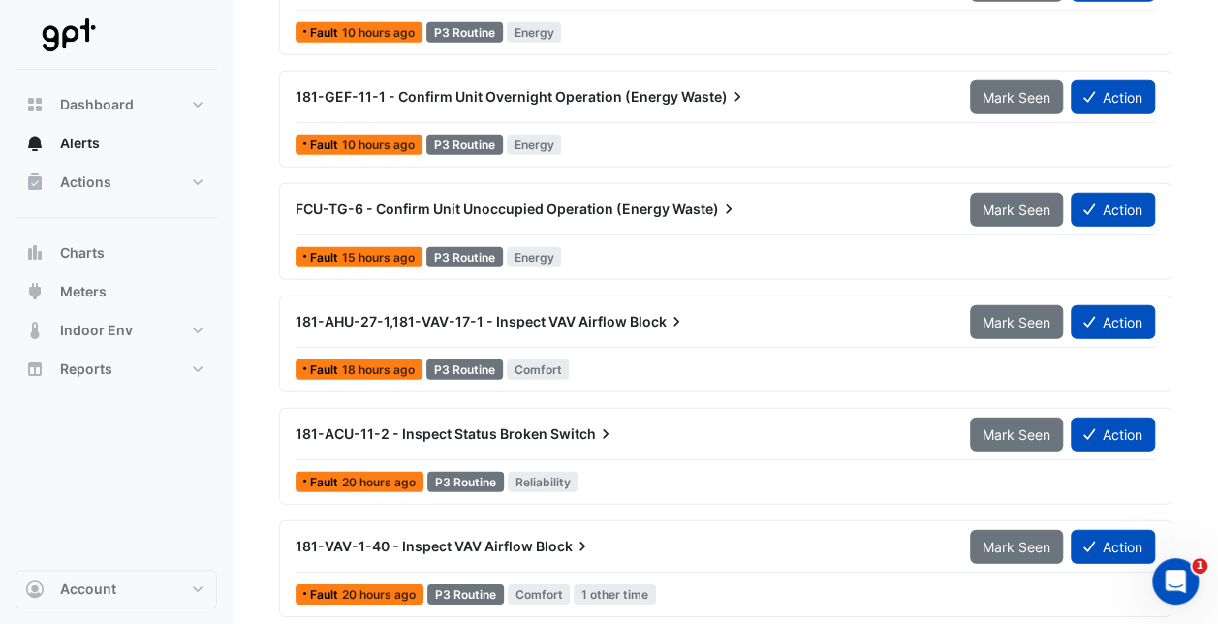
scroll to position [2534, 0]
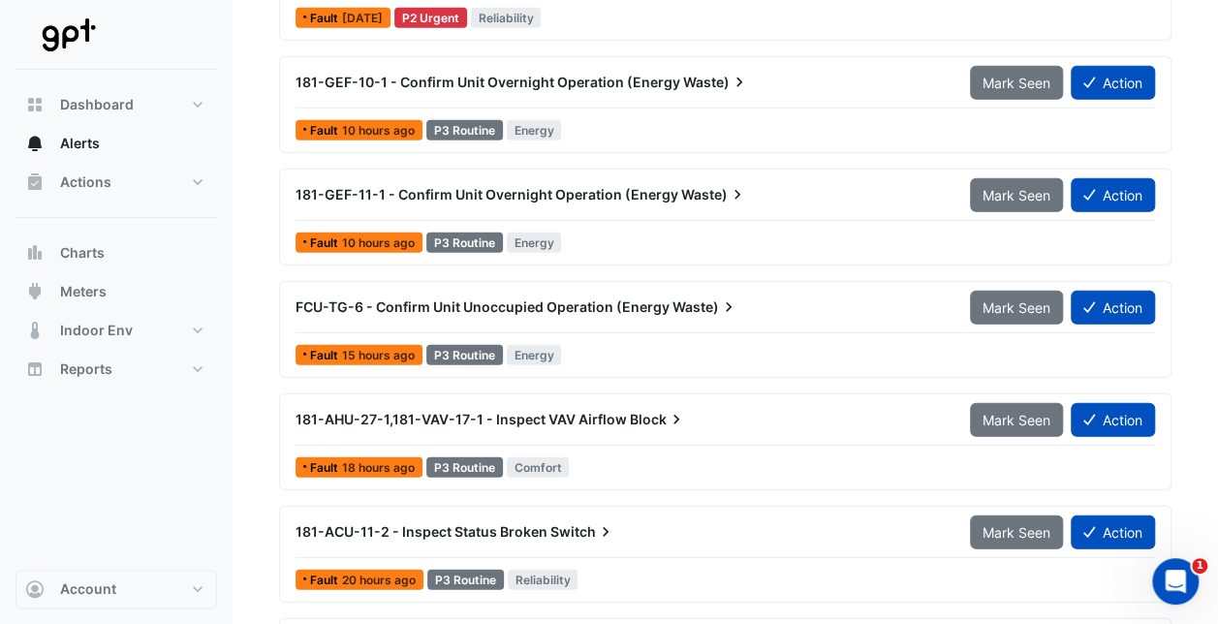
click at [507, 192] on span "181-GEF-11-1 - Confirm Unit Overnight Operation (Energy" at bounding box center [487, 194] width 383 height 16
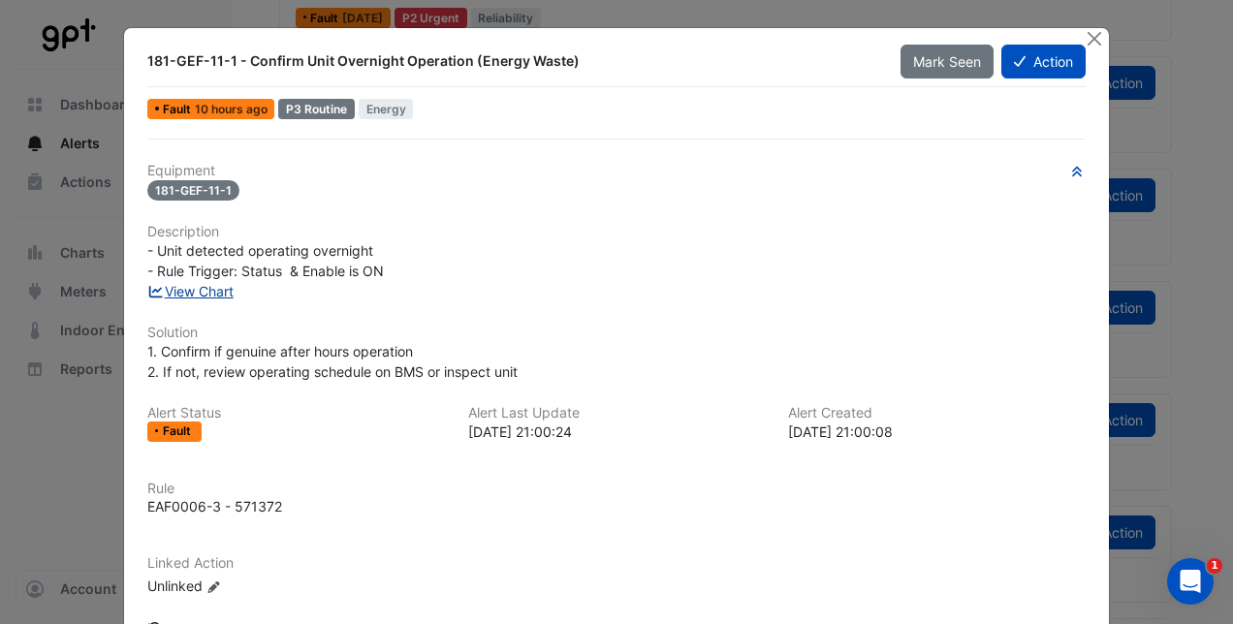
click at [194, 292] on link "View Chart" at bounding box center [190, 291] width 86 height 16
click at [858, 37] on button "Close" at bounding box center [1095, 38] width 20 height 20
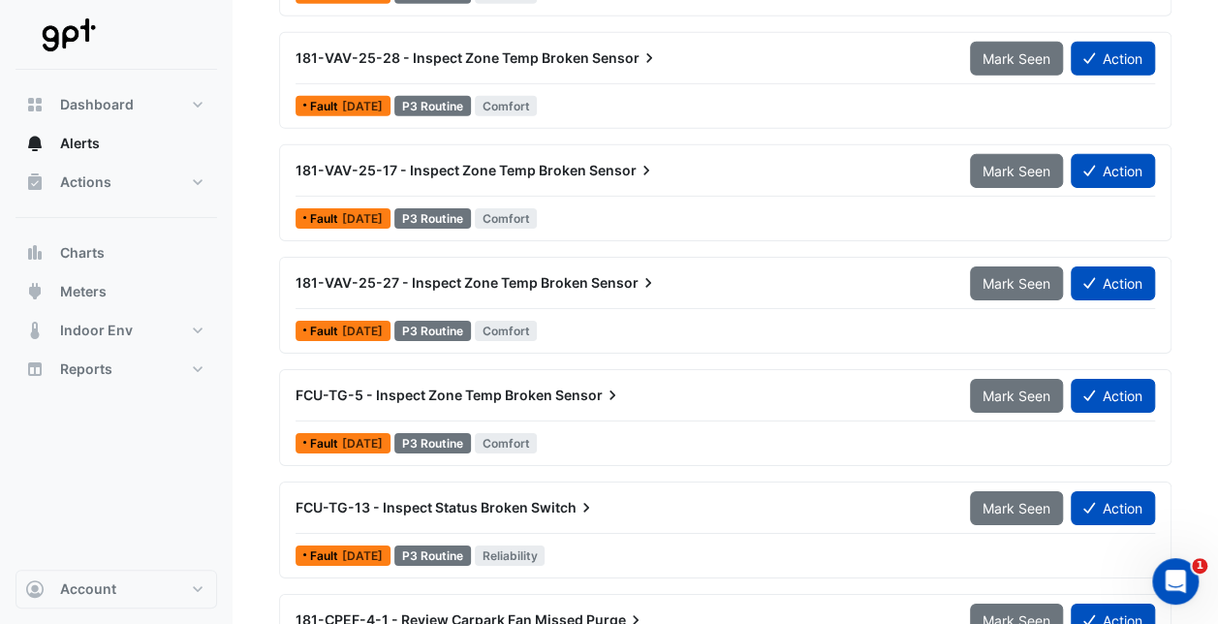
scroll to position [6605, 0]
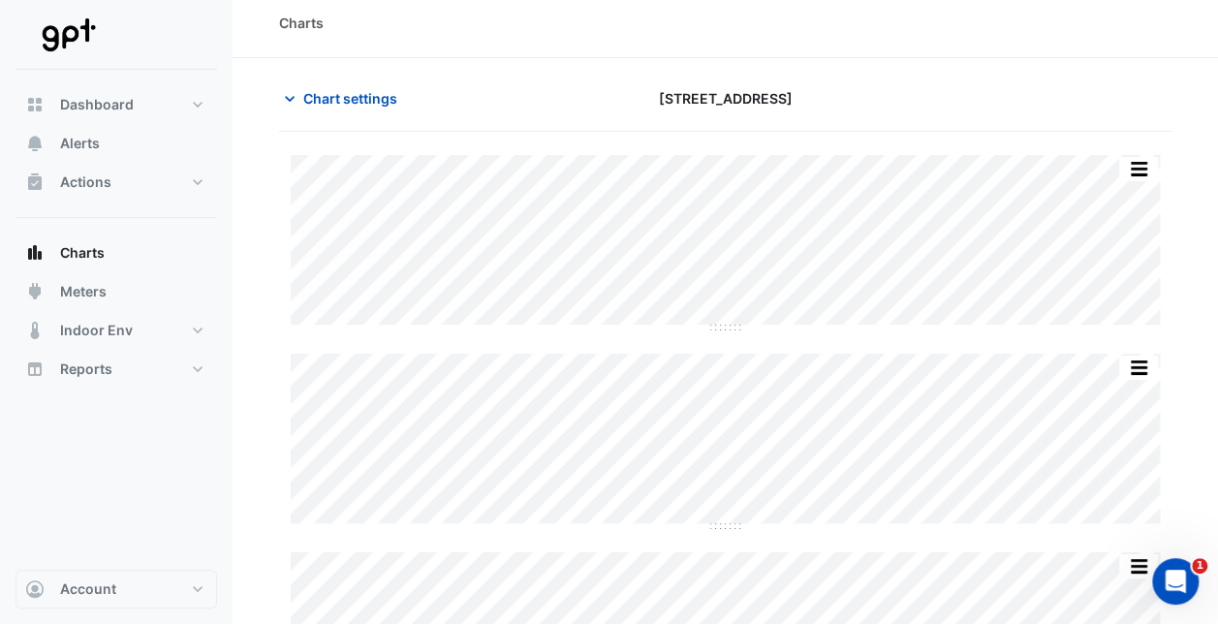
scroll to position [16, 0]
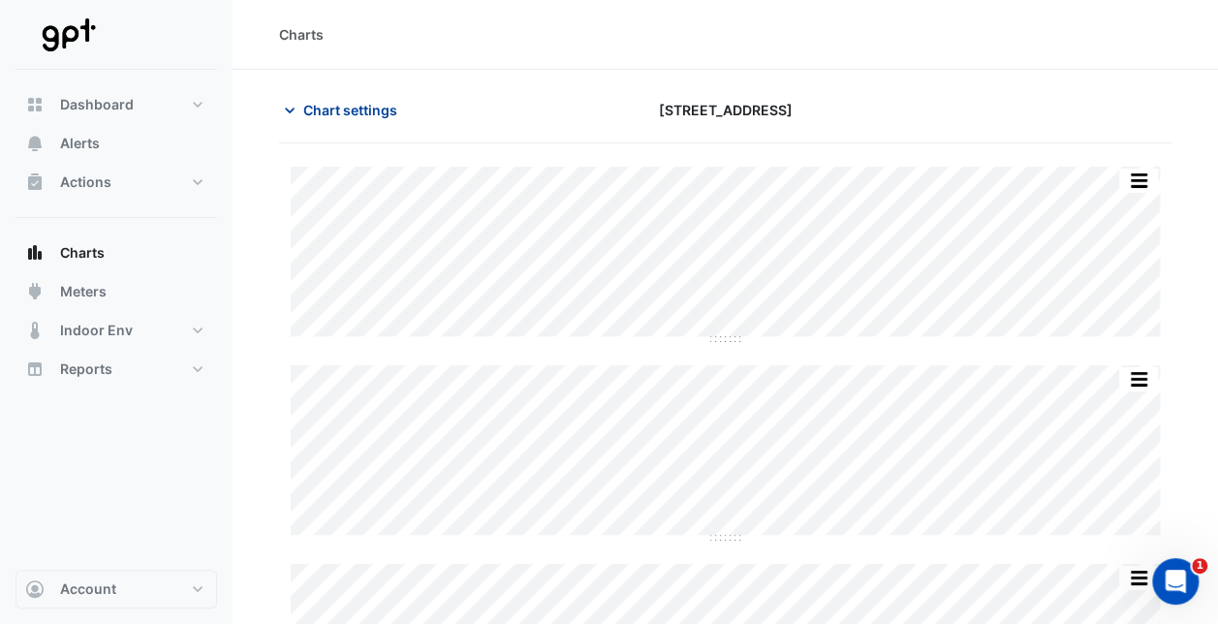
click at [335, 110] on span "Chart settings" at bounding box center [350, 110] width 94 height 20
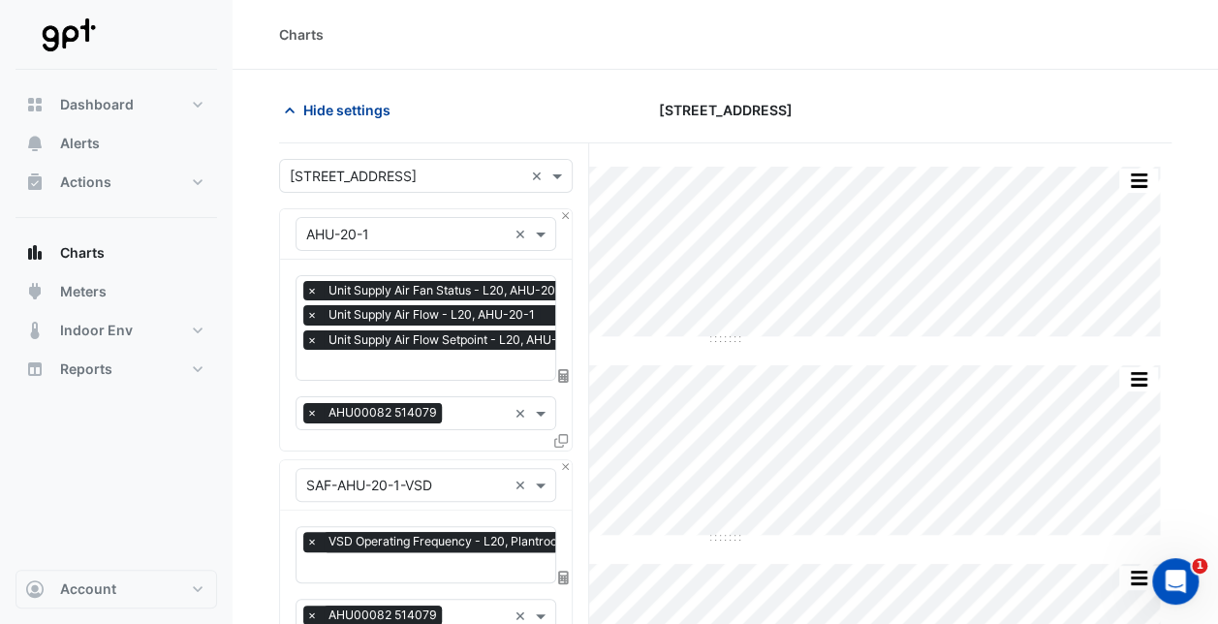
click at [335, 110] on span "Hide settings" at bounding box center [346, 110] width 87 height 20
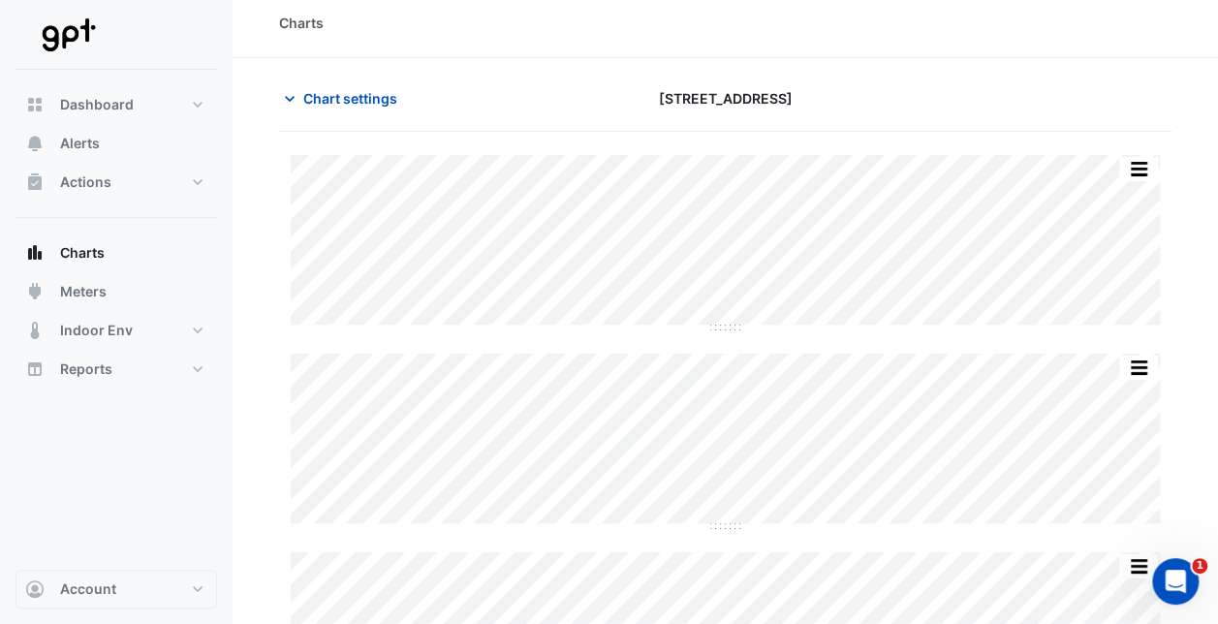
scroll to position [16, 0]
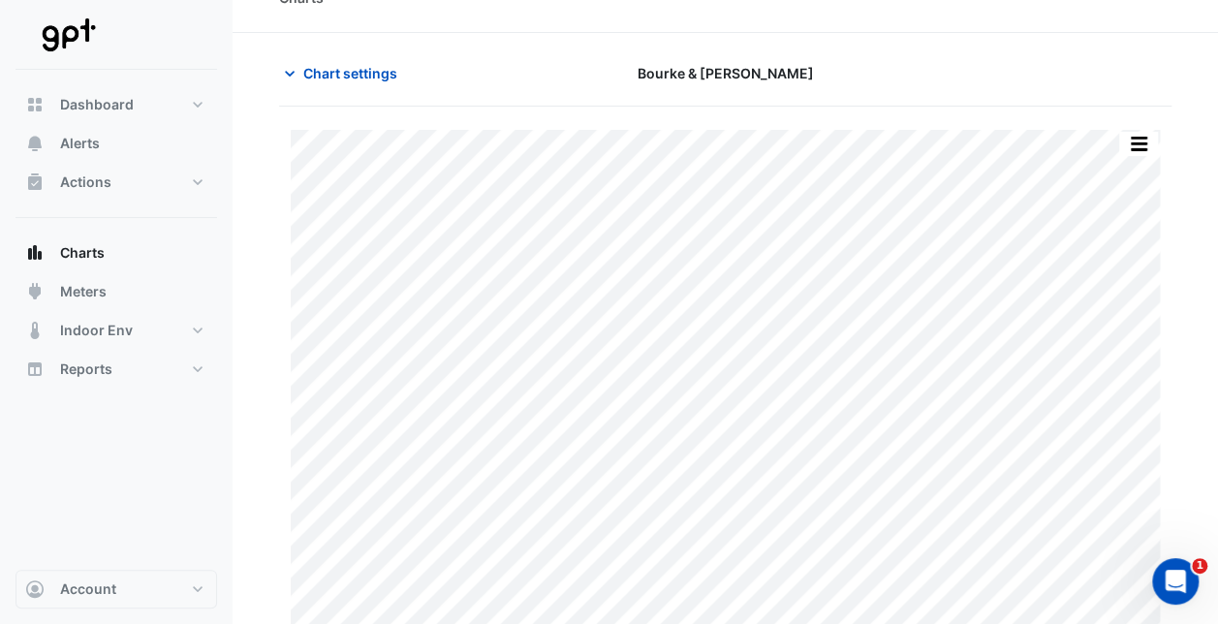
scroll to position [56, 0]
